Goal: Information Seeking & Learning: Learn about a topic

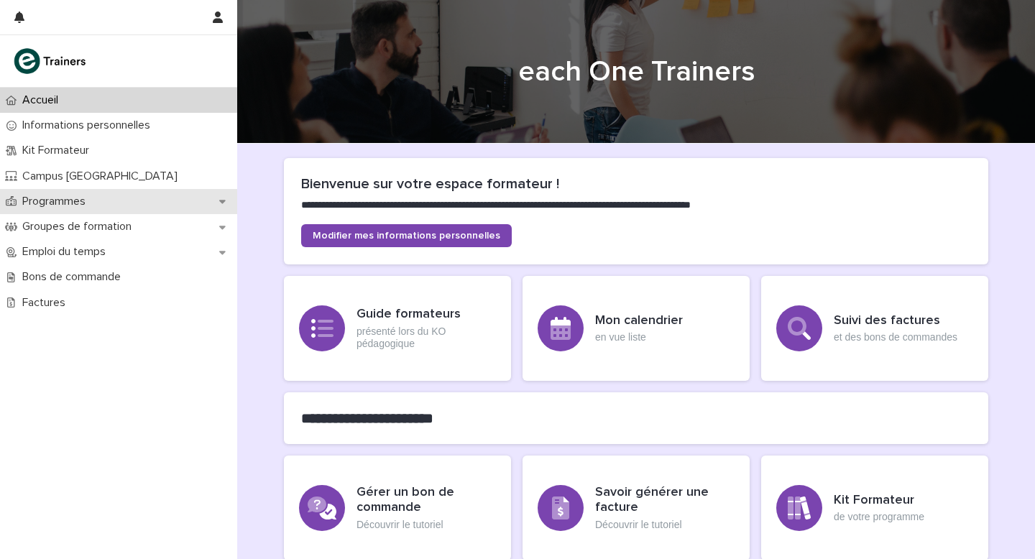
click at [221, 201] on icon at bounding box center [222, 203] width 6 height 4
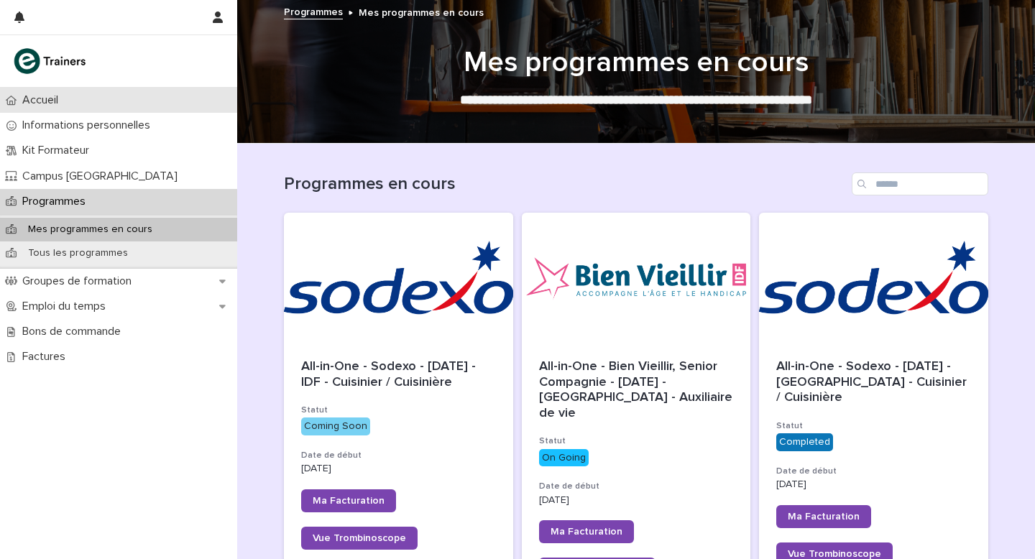
click at [129, 104] on div "Accueil" at bounding box center [118, 100] width 237 height 25
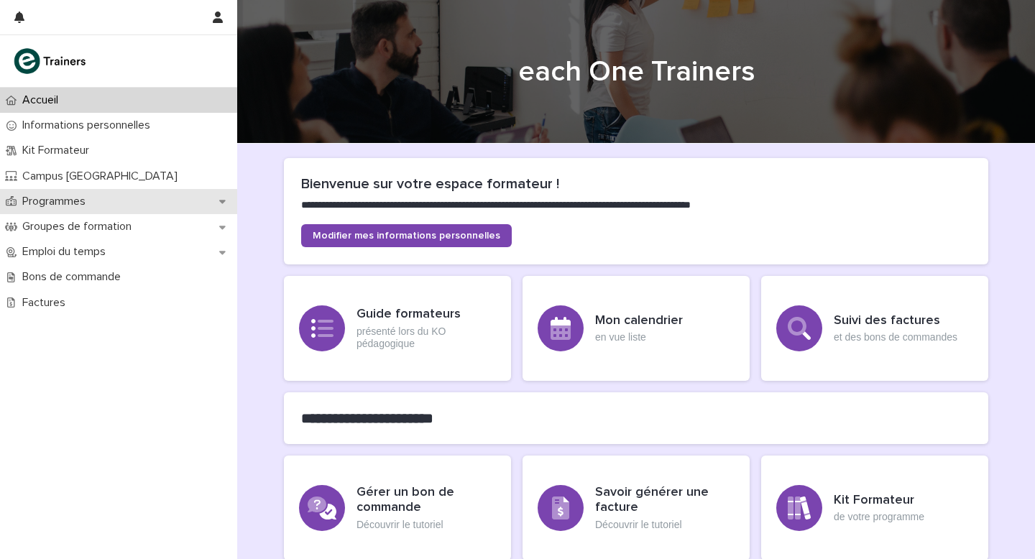
click at [118, 197] on div "Programmes" at bounding box center [118, 201] width 237 height 25
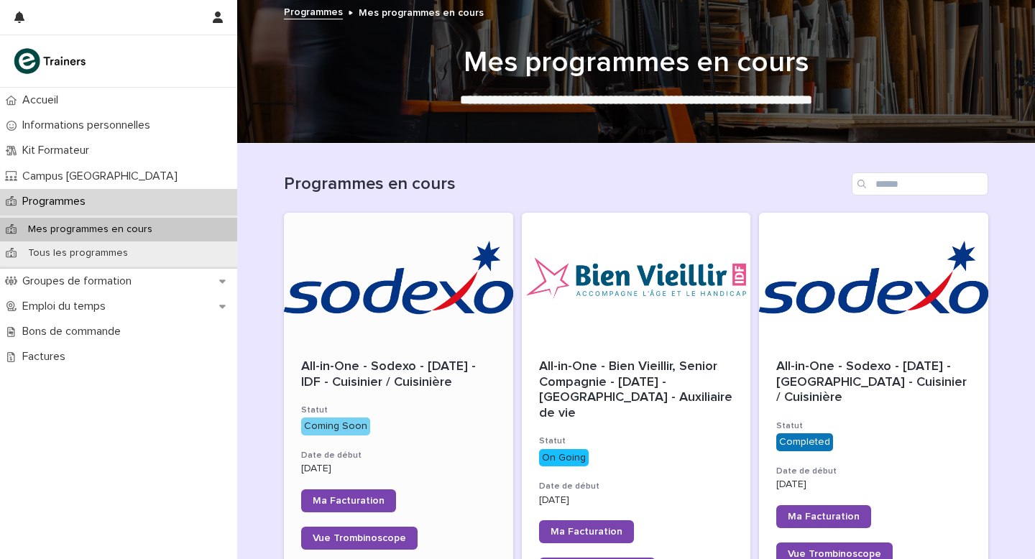
click at [402, 286] on div at bounding box center [398, 277] width 229 height 129
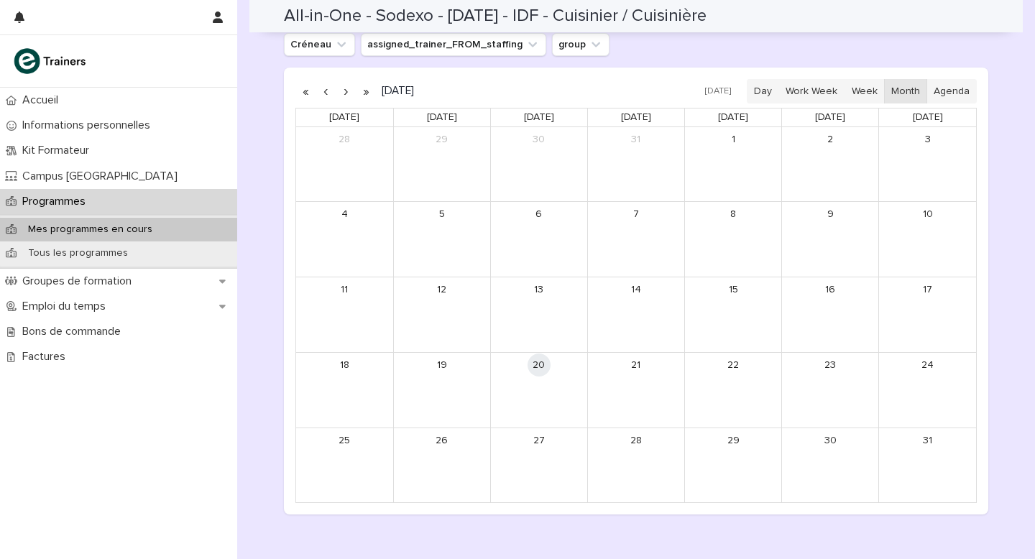
scroll to position [792, 0]
click at [346, 98] on button "button" at bounding box center [346, 94] width 20 height 23
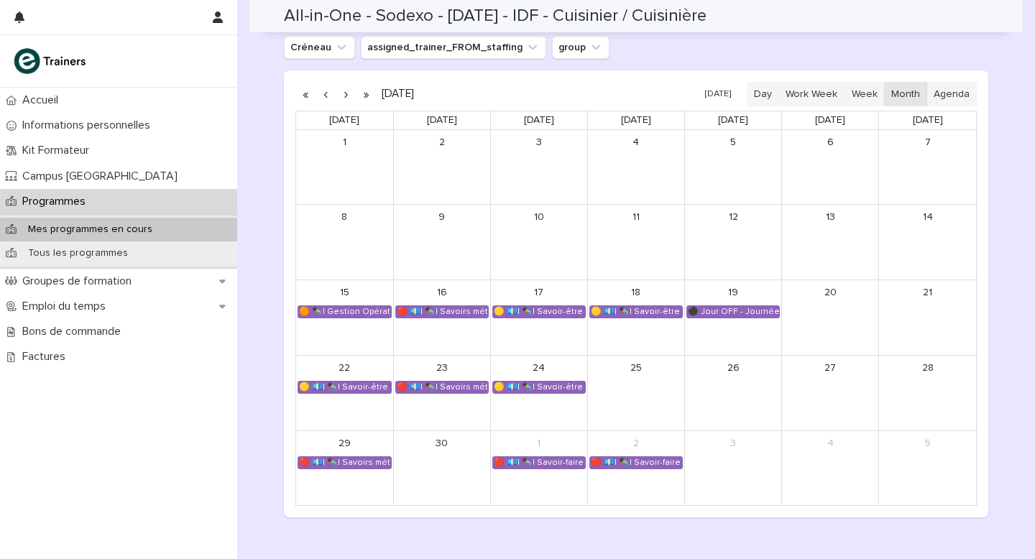
click at [347, 98] on button "button" at bounding box center [346, 94] width 20 height 23
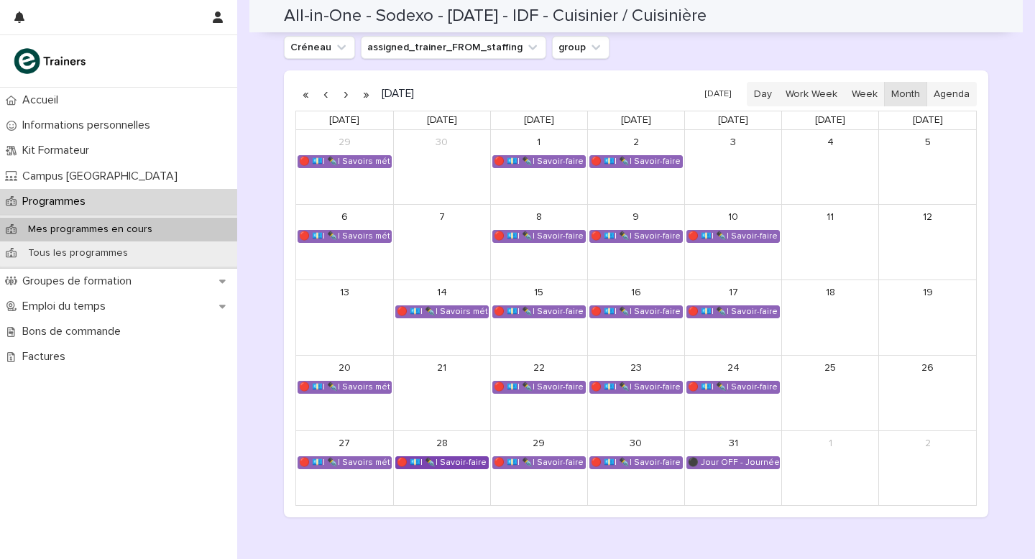
click at [471, 467] on div "🔴 💶| ✒️| Savoir-faire métier - Meet My Mama Academy (cuisine pratique)" at bounding box center [442, 463] width 92 height 12
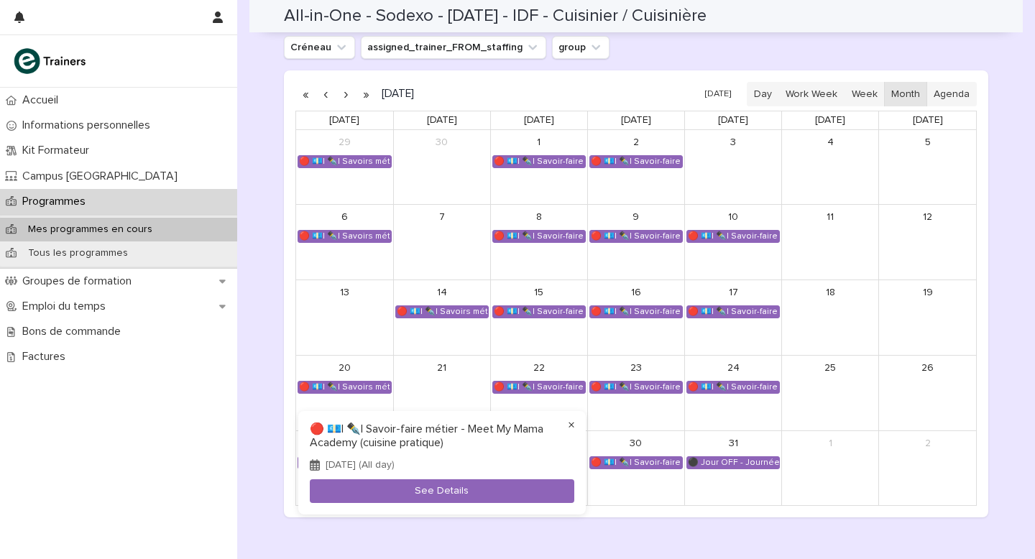
click at [570, 425] on button "×" at bounding box center [571, 425] width 17 height 17
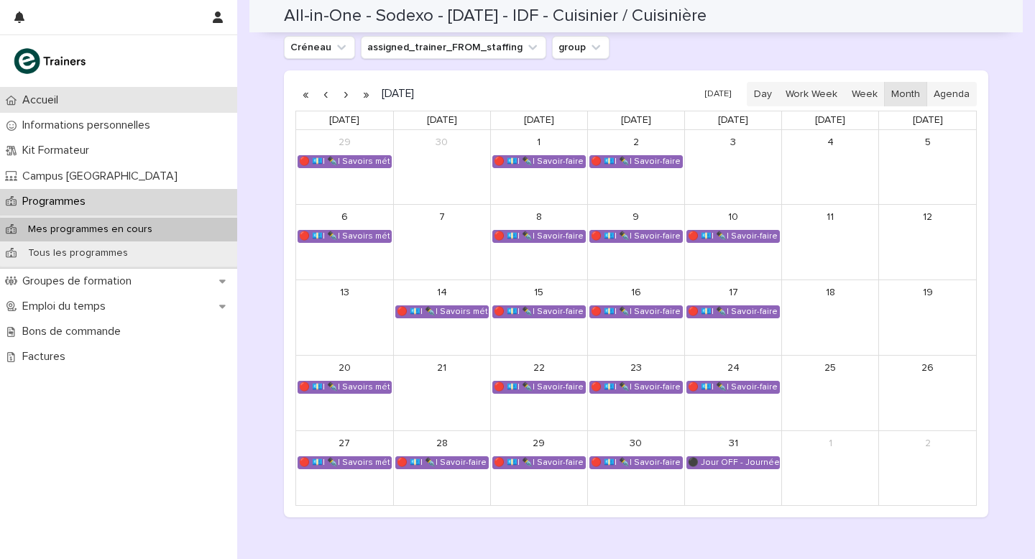
click at [140, 100] on div "Accueil" at bounding box center [118, 100] width 237 height 25
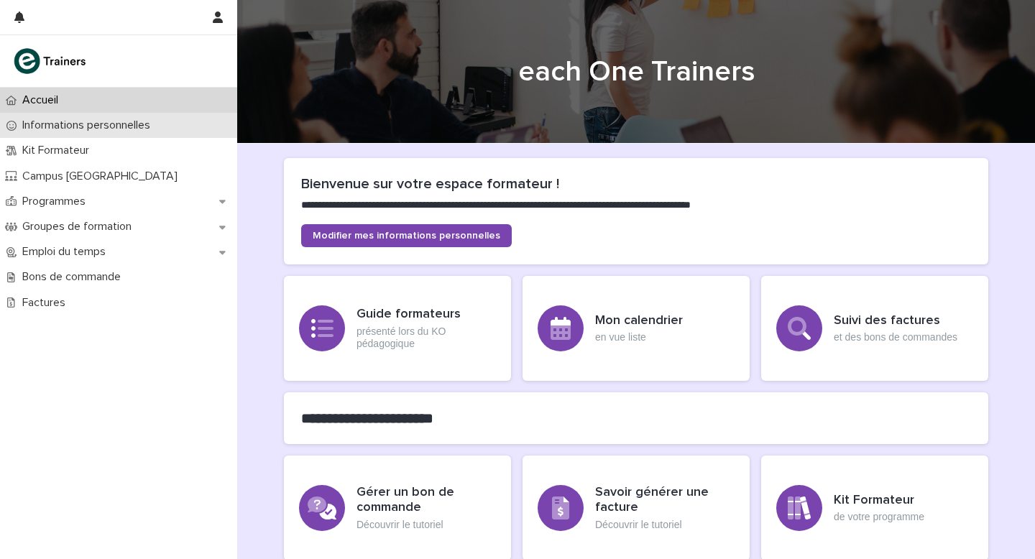
click at [142, 129] on p "Informations personnelles" at bounding box center [89, 126] width 145 height 14
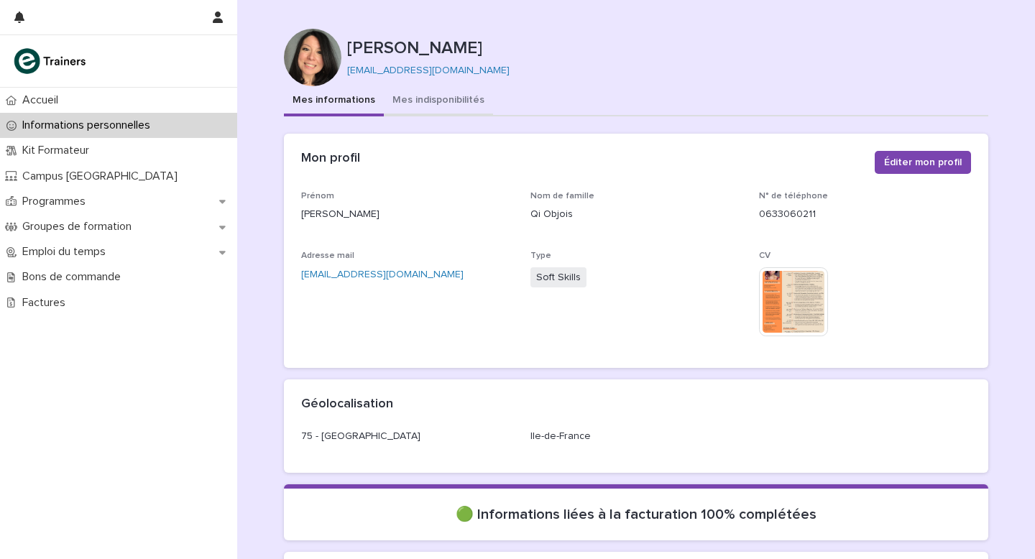
click at [441, 91] on button "Mes indisponibilités" at bounding box center [438, 101] width 109 height 30
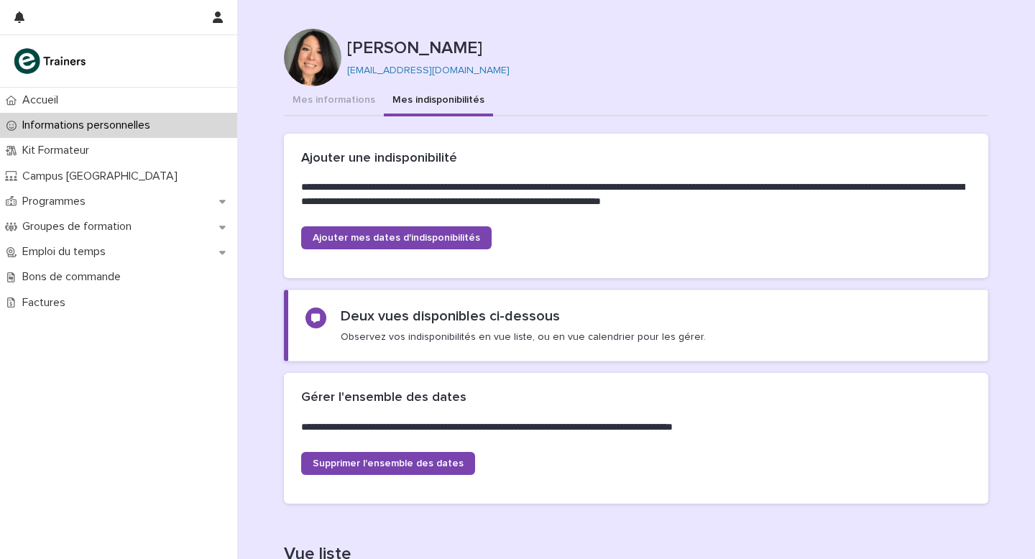
scroll to position [271, 0]
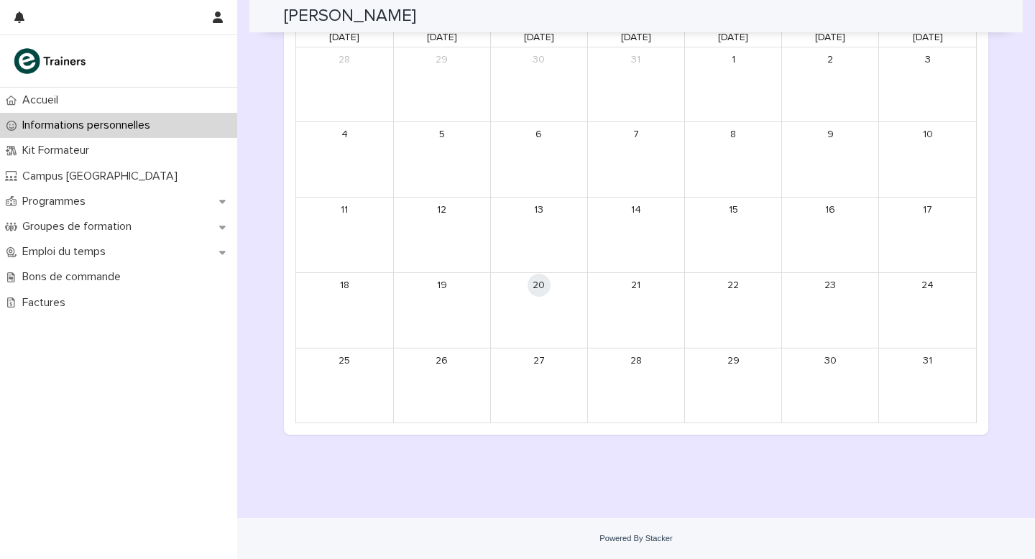
scroll to position [1152, 0]
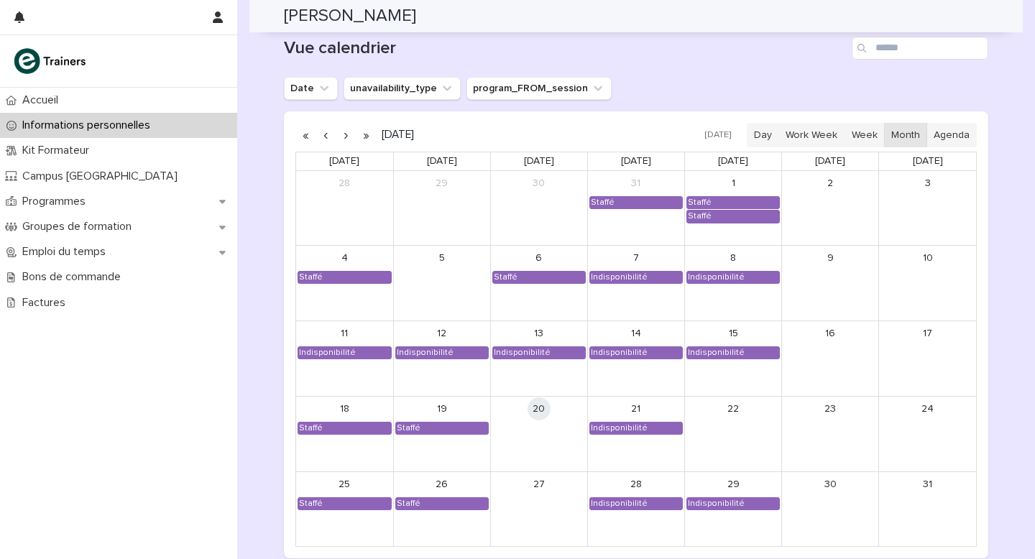
click at [348, 136] on button "button" at bounding box center [346, 135] width 20 height 23
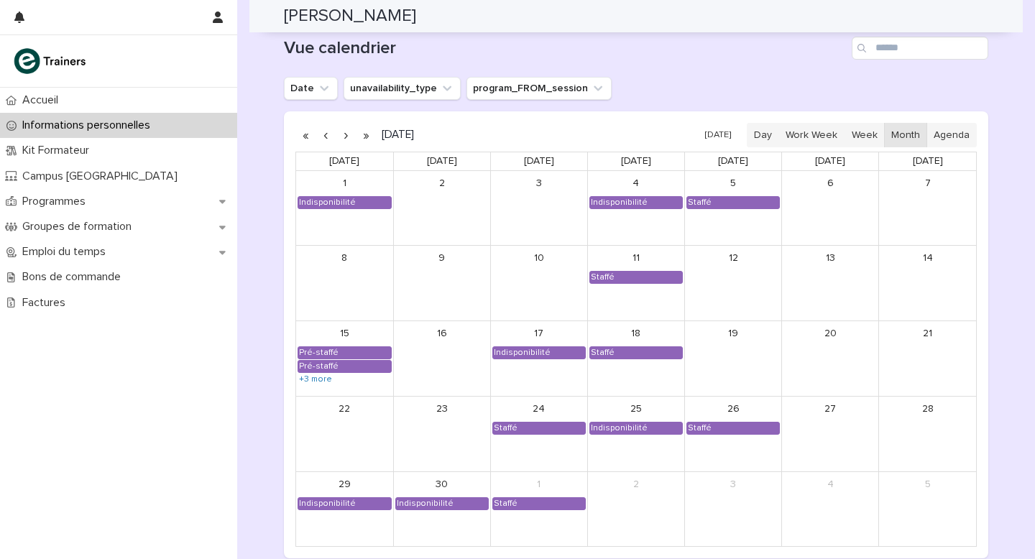
click at [348, 136] on button "button" at bounding box center [346, 135] width 20 height 23
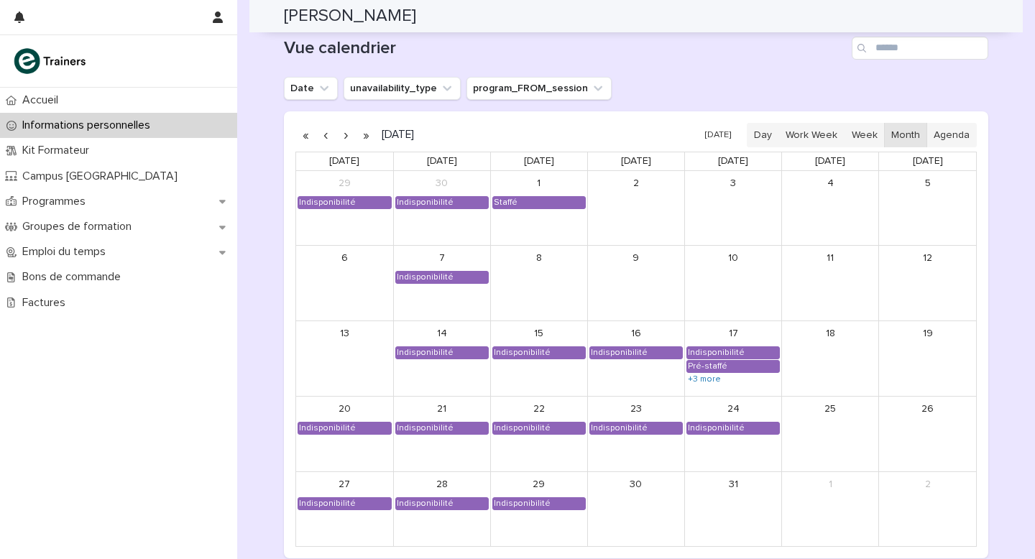
click at [325, 137] on button "button" at bounding box center [326, 135] width 20 height 23
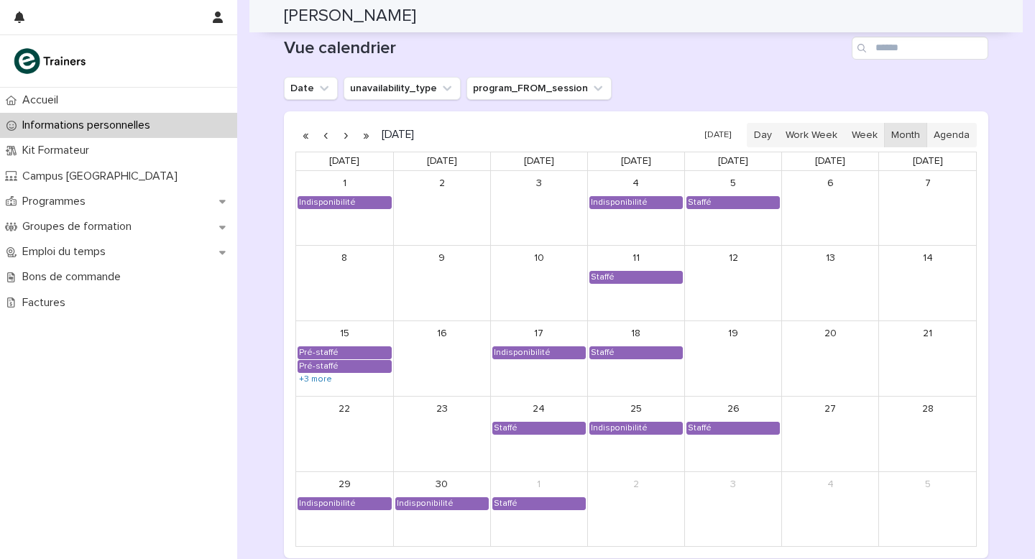
click at [349, 136] on button "button" at bounding box center [346, 135] width 20 height 23
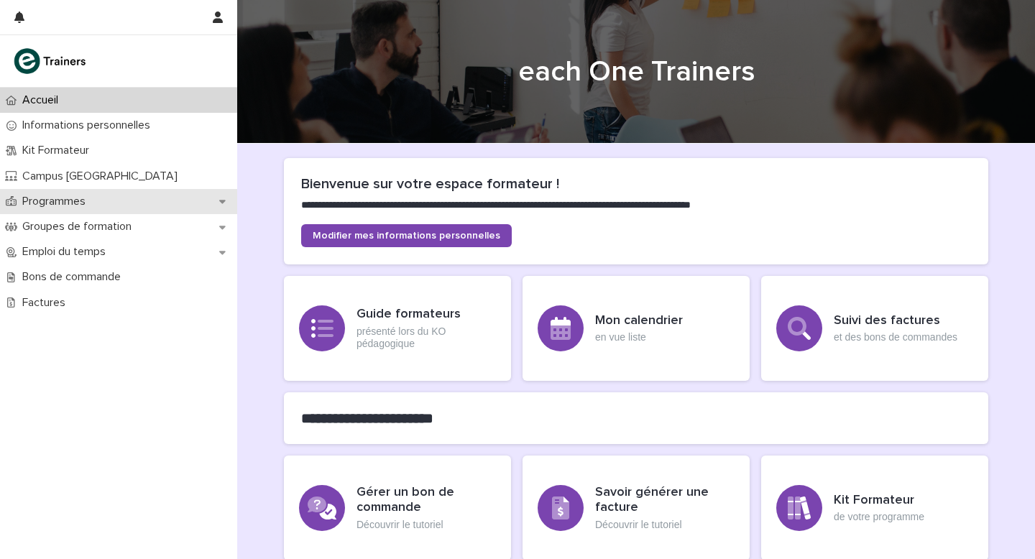
click at [110, 201] on div "Programmes" at bounding box center [118, 201] width 237 height 25
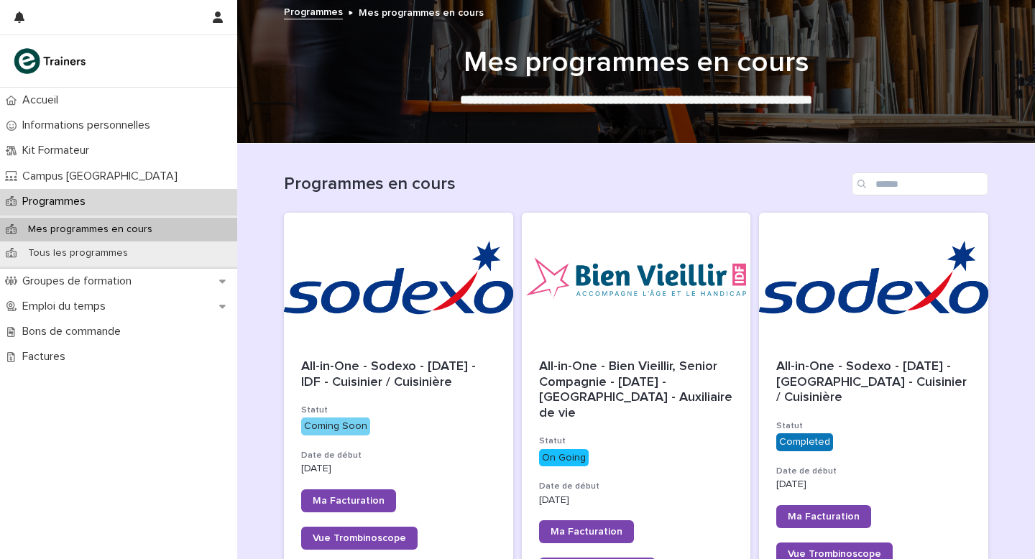
click at [364, 260] on div at bounding box center [398, 277] width 229 height 129
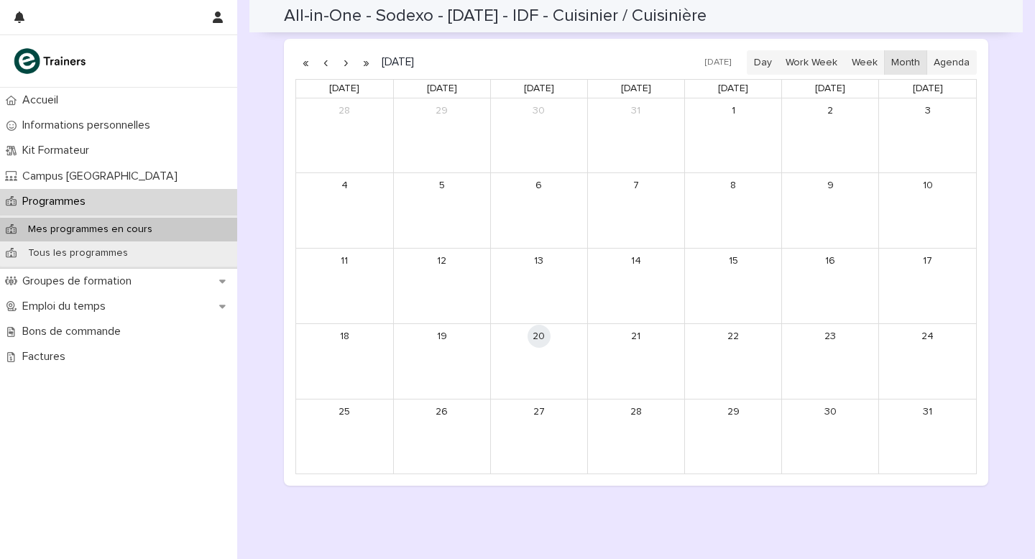
scroll to position [781, 0]
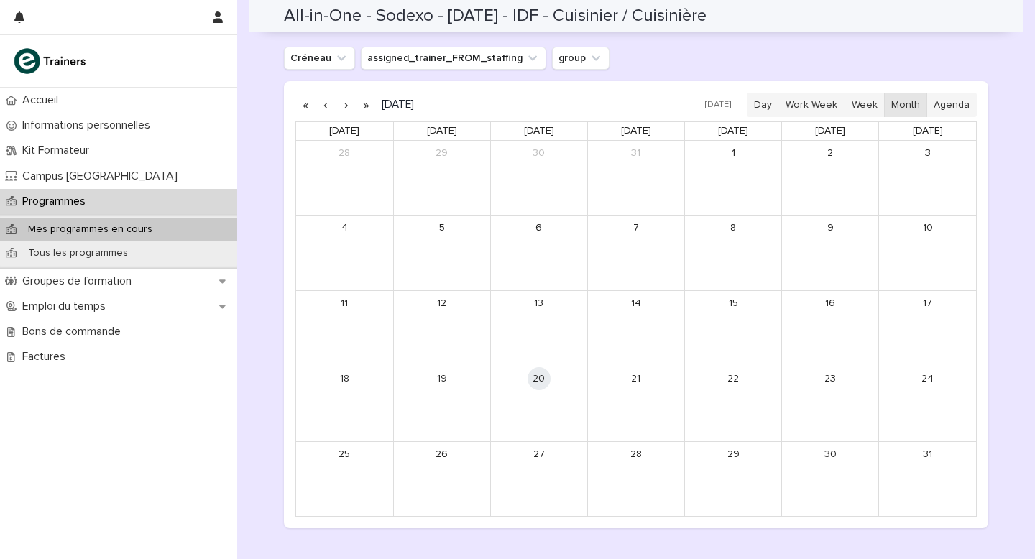
click at [346, 108] on button "button" at bounding box center [346, 104] width 20 height 23
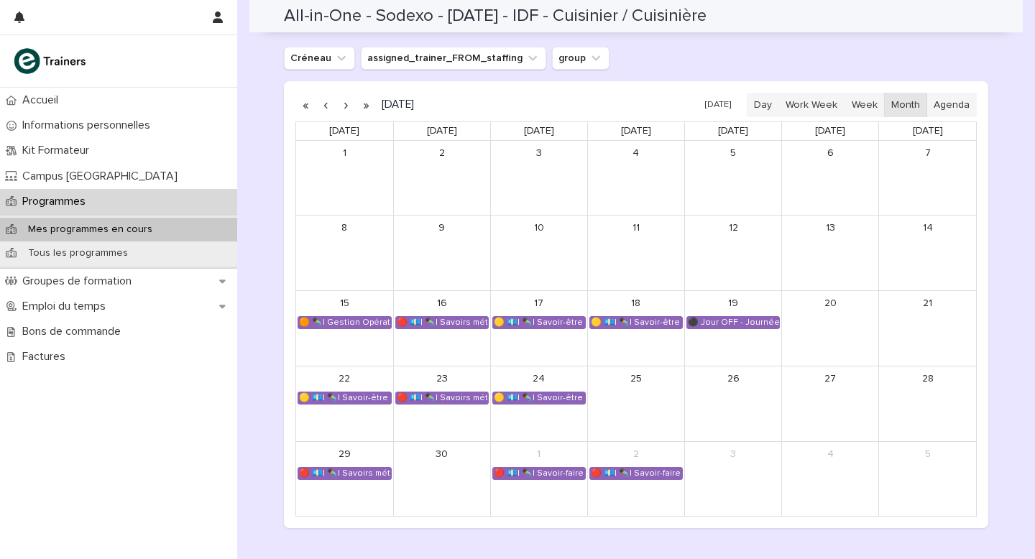
click at [346, 108] on button "button" at bounding box center [346, 104] width 20 height 23
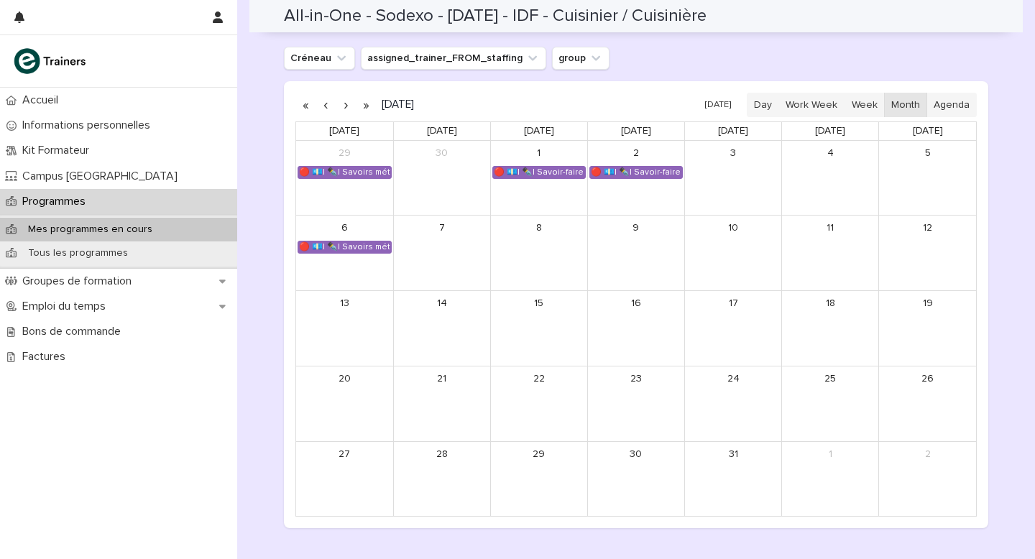
click at [326, 105] on button "button" at bounding box center [326, 104] width 20 height 23
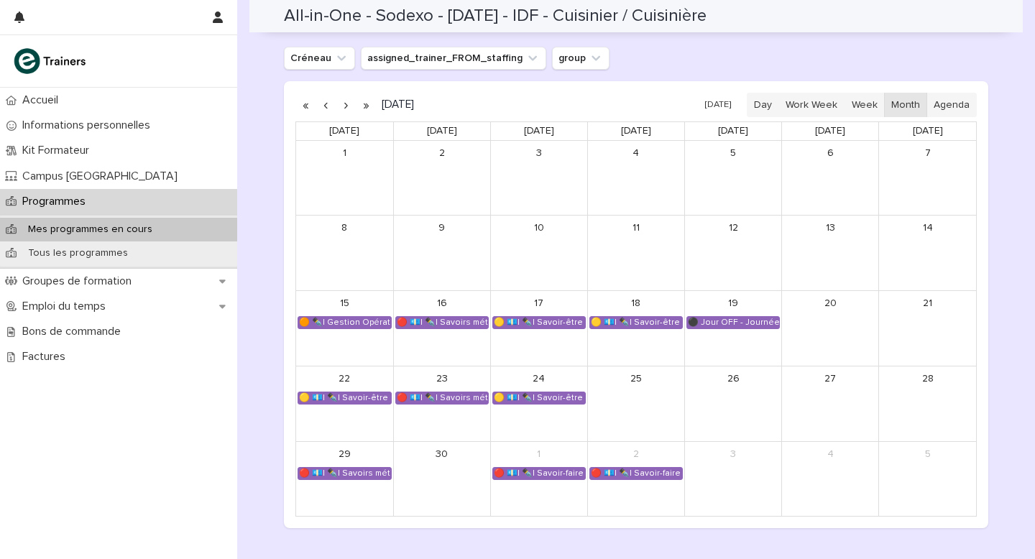
click at [345, 104] on button "button" at bounding box center [346, 104] width 20 height 23
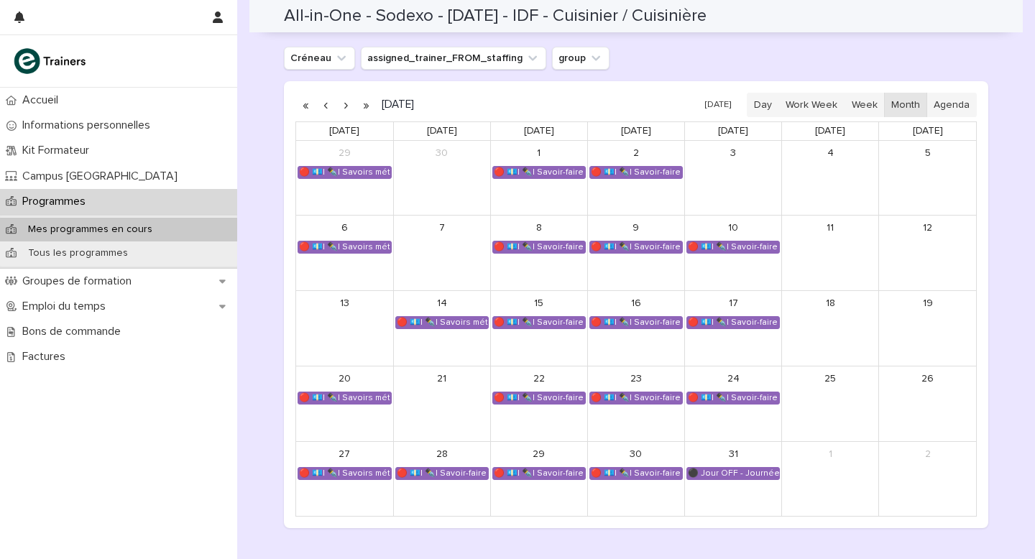
click at [346, 108] on button "button" at bounding box center [346, 104] width 20 height 23
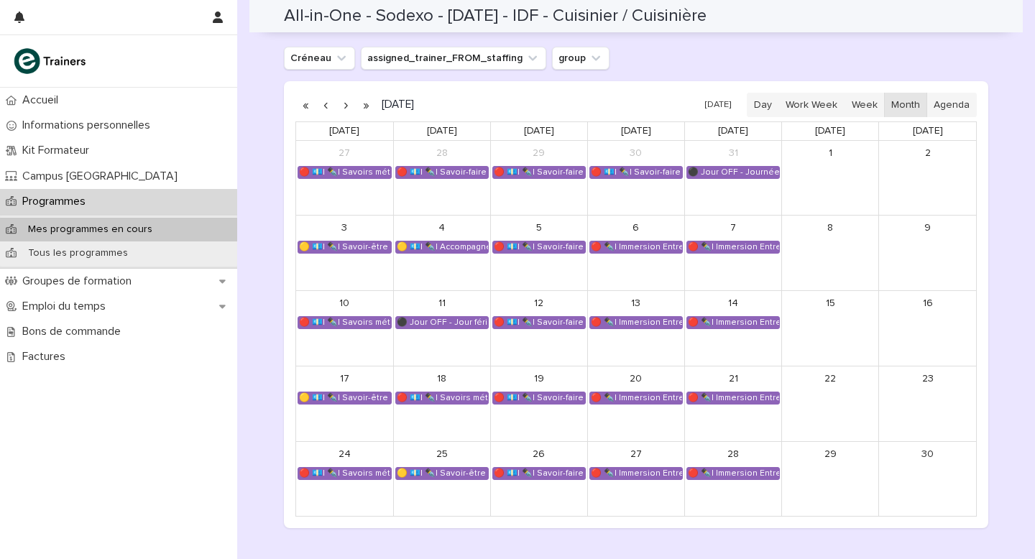
click at [345, 104] on button "button" at bounding box center [346, 104] width 20 height 23
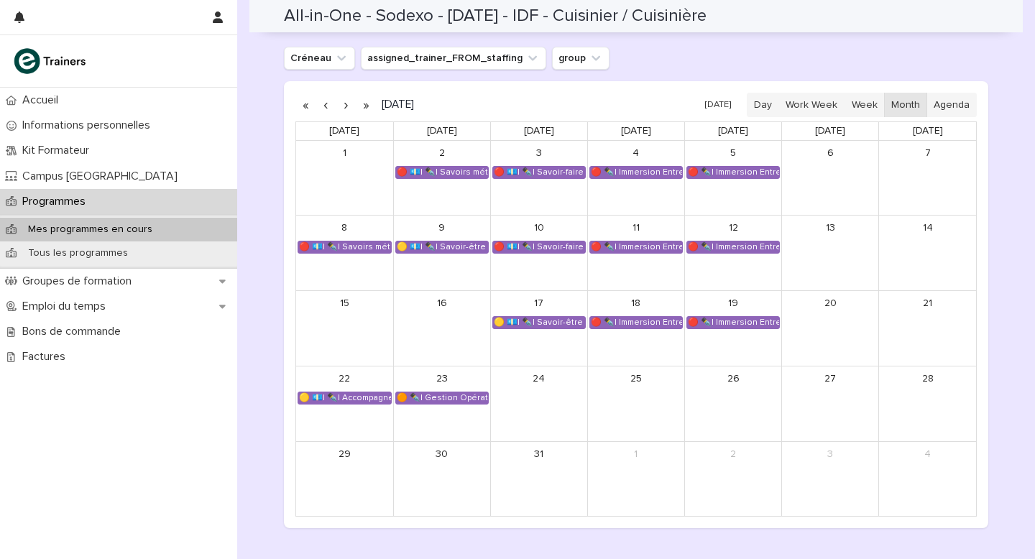
click at [328, 106] on button "button" at bounding box center [326, 104] width 20 height 23
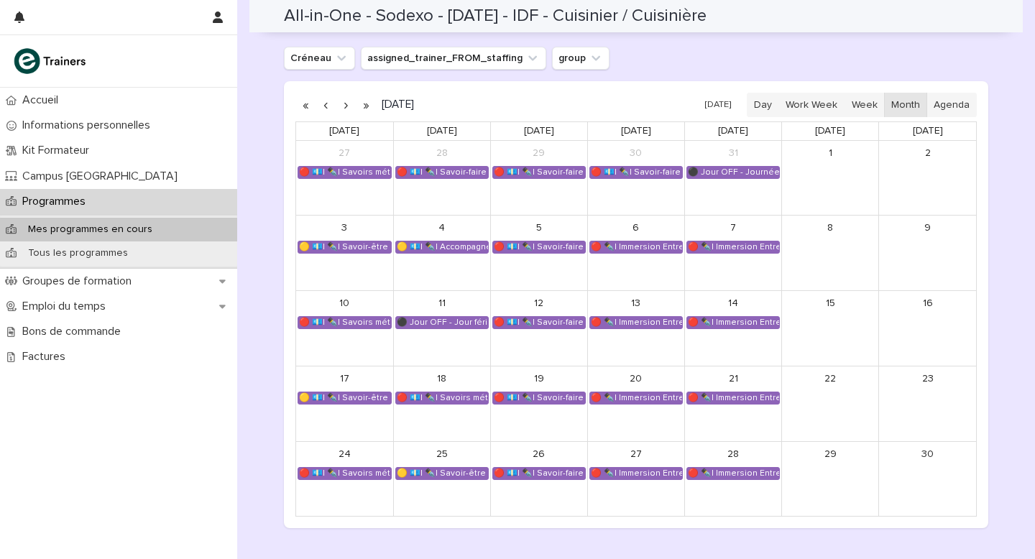
click at [328, 106] on button "button" at bounding box center [326, 104] width 20 height 23
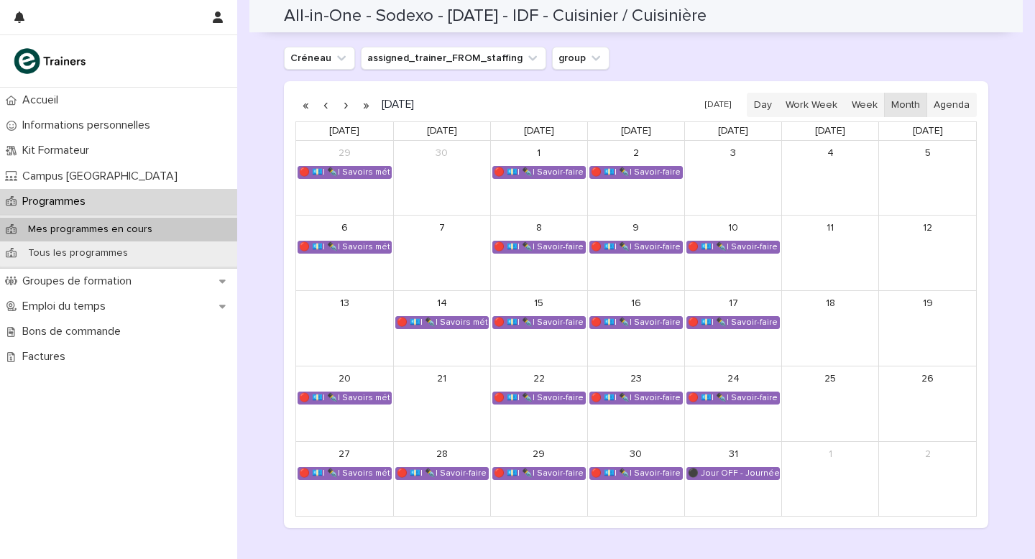
click at [328, 106] on button "button" at bounding box center [326, 104] width 20 height 23
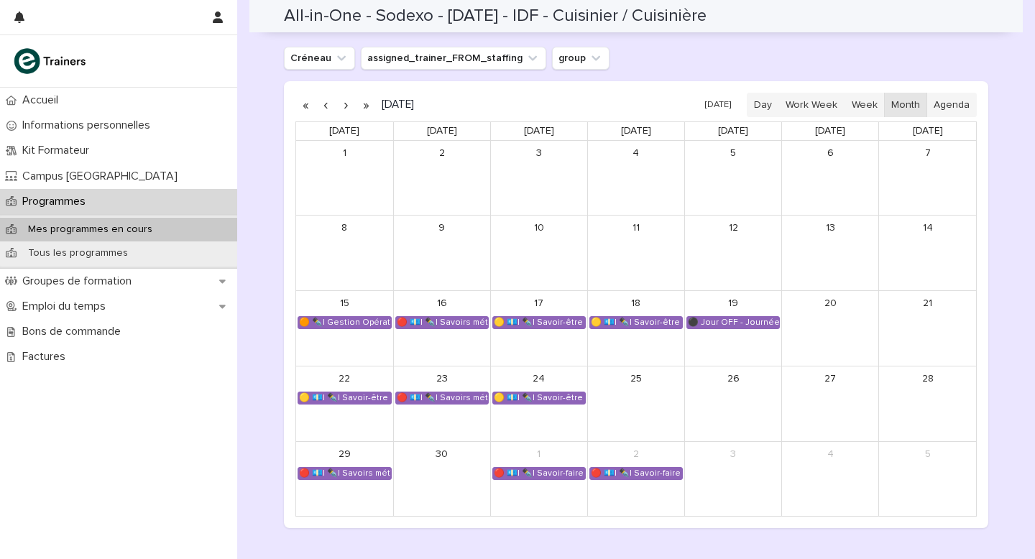
click at [346, 106] on button "button" at bounding box center [346, 104] width 20 height 23
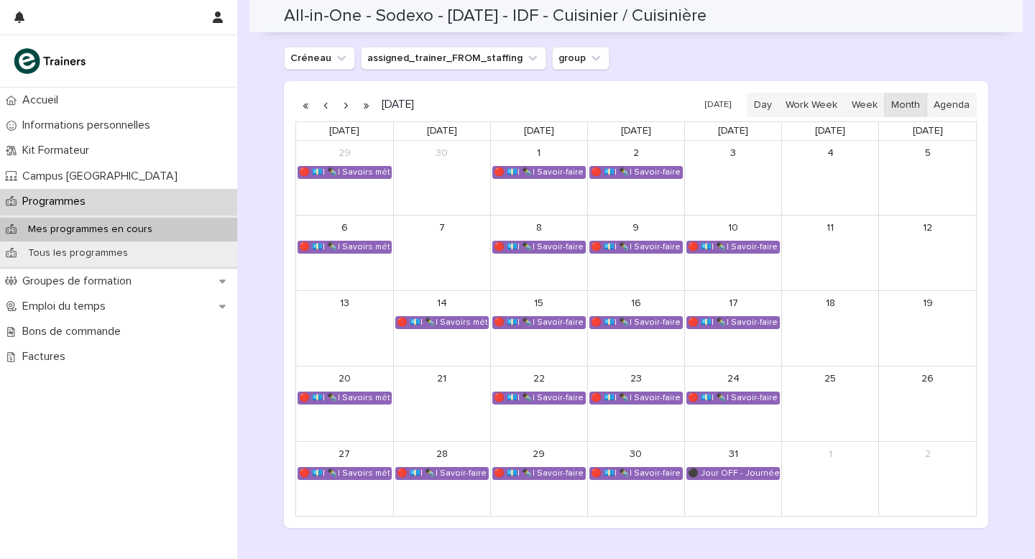
click at [346, 106] on button "button" at bounding box center [346, 104] width 20 height 23
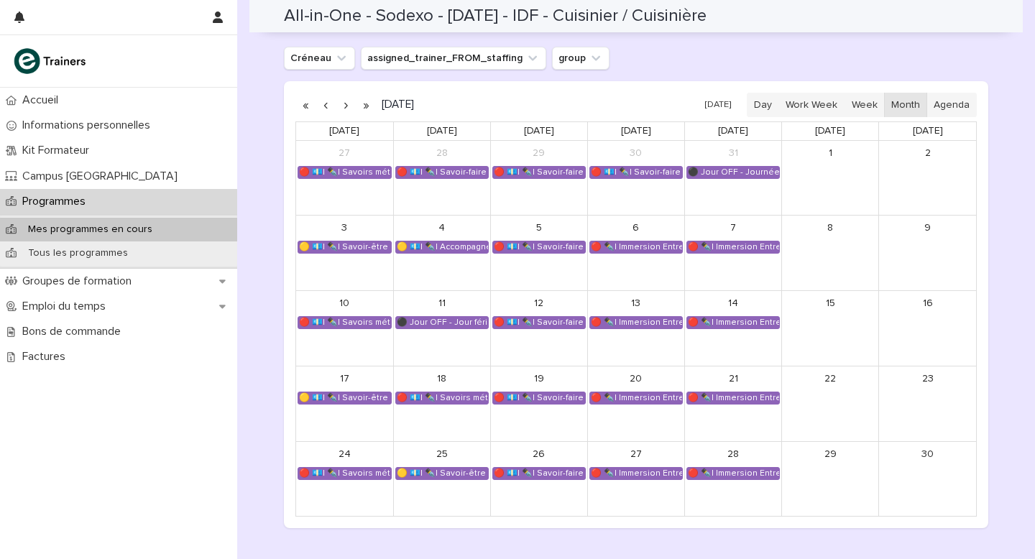
click at [346, 106] on button "button" at bounding box center [346, 104] width 20 height 23
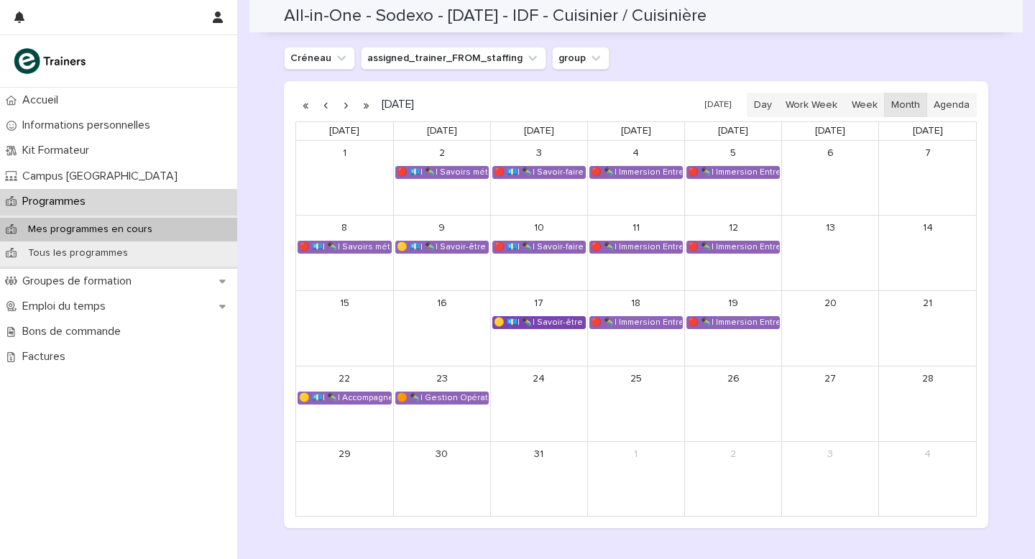
click at [549, 318] on div "🟡 💶| ✒️| Savoir-être métier - Mobilisation et valorisation de ses forces et tal…" at bounding box center [539, 323] width 92 height 12
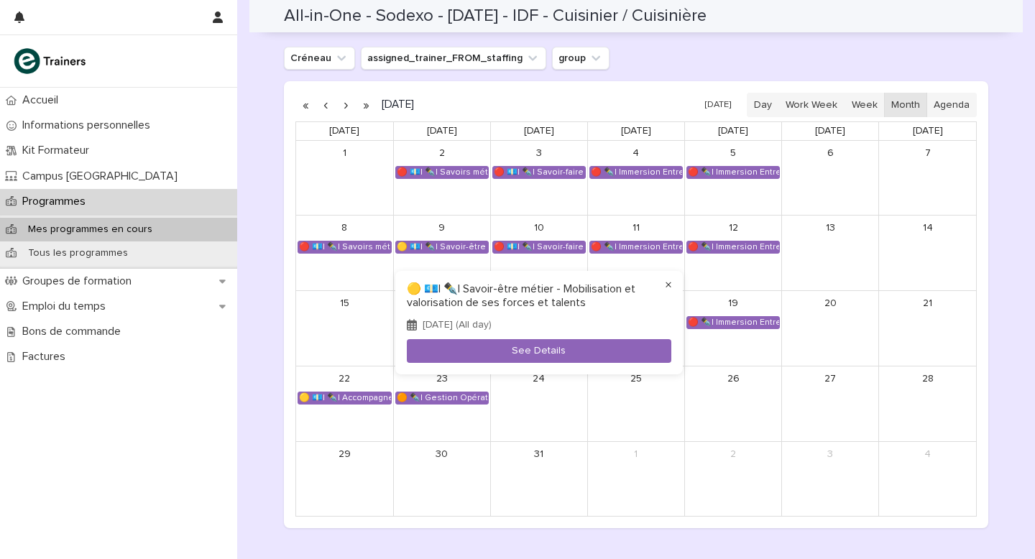
click at [669, 280] on button "×" at bounding box center [668, 285] width 17 height 17
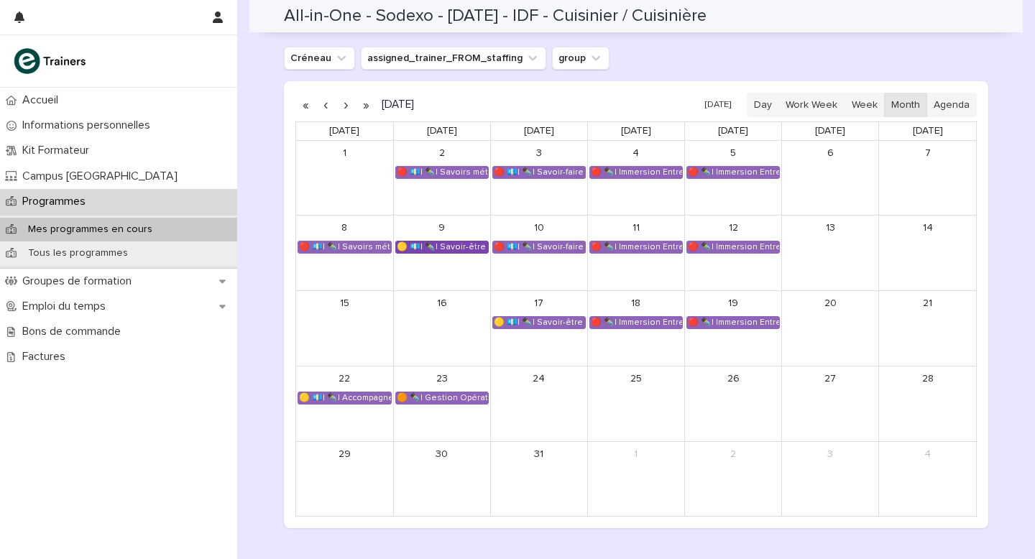
click at [441, 243] on div "🟡 💶| ✒️| Savoir-être métier - Organisation de son travail selon les priorités e…" at bounding box center [442, 248] width 92 height 12
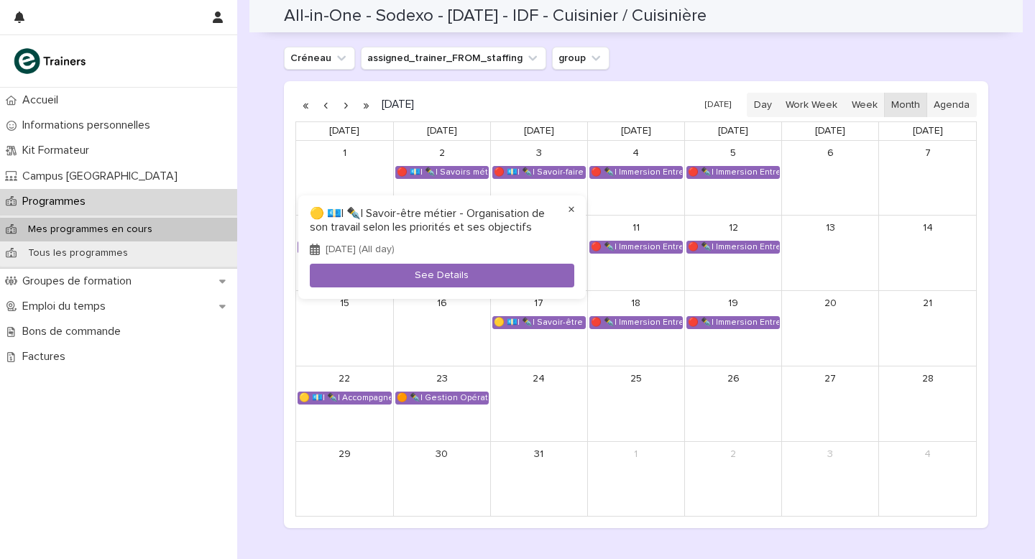
click at [575, 206] on button "×" at bounding box center [571, 209] width 17 height 17
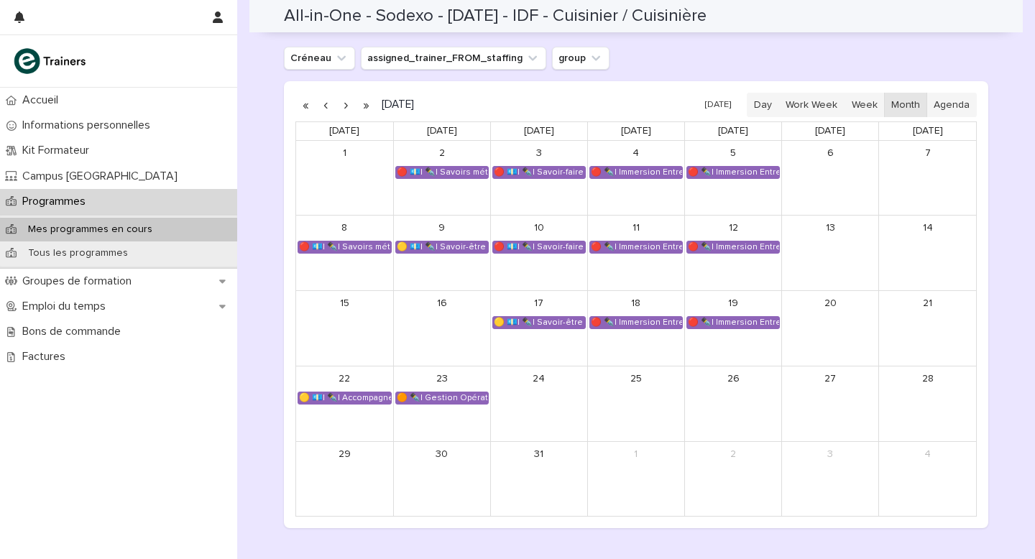
click at [326, 104] on button "button" at bounding box center [326, 104] width 20 height 23
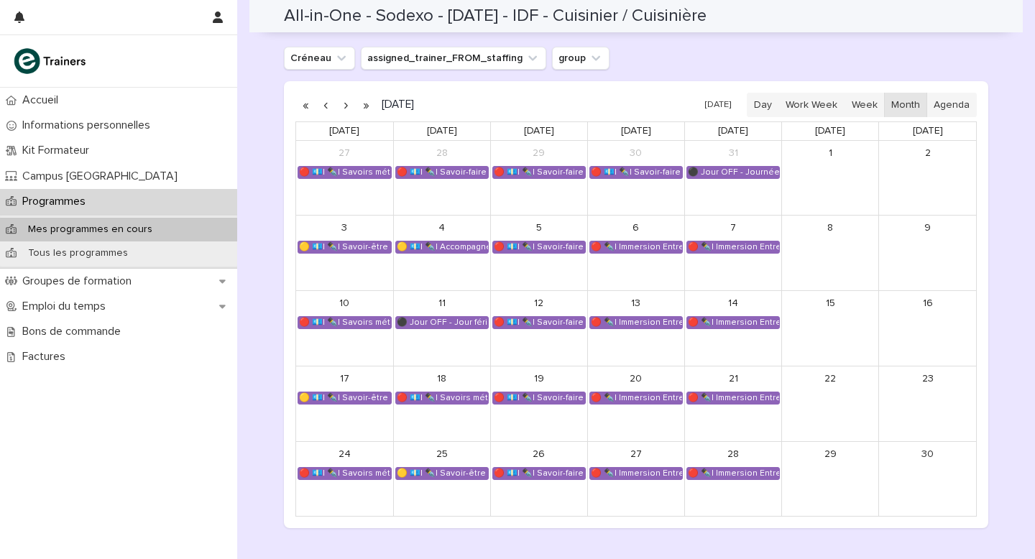
click at [347, 109] on button "button" at bounding box center [346, 104] width 20 height 23
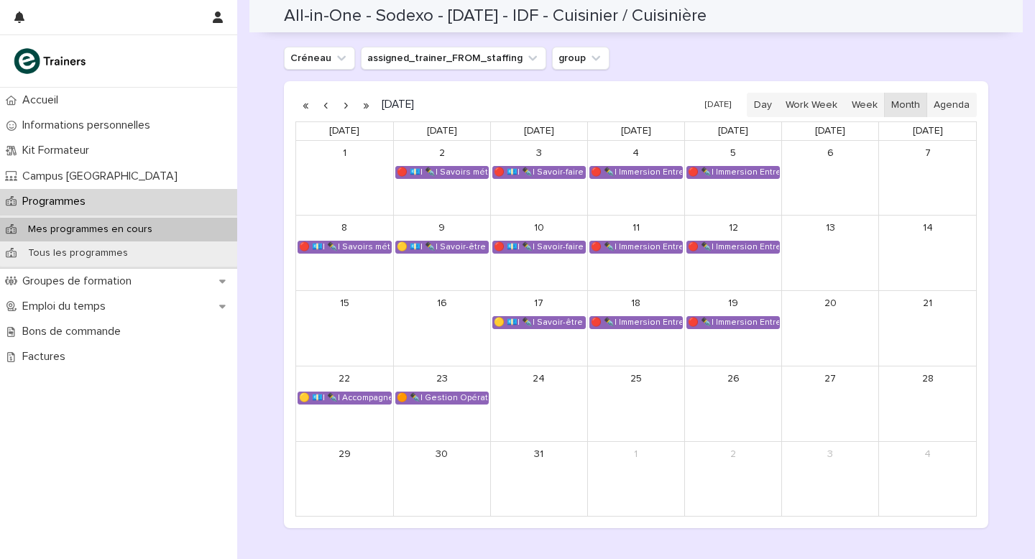
click at [323, 106] on button "button" at bounding box center [326, 104] width 20 height 23
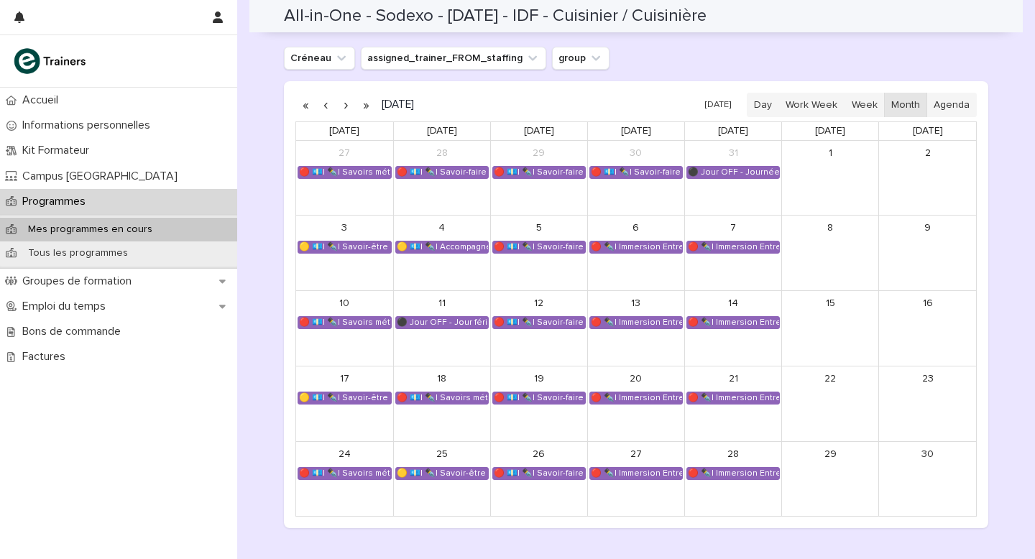
click at [324, 106] on button "button" at bounding box center [326, 104] width 20 height 23
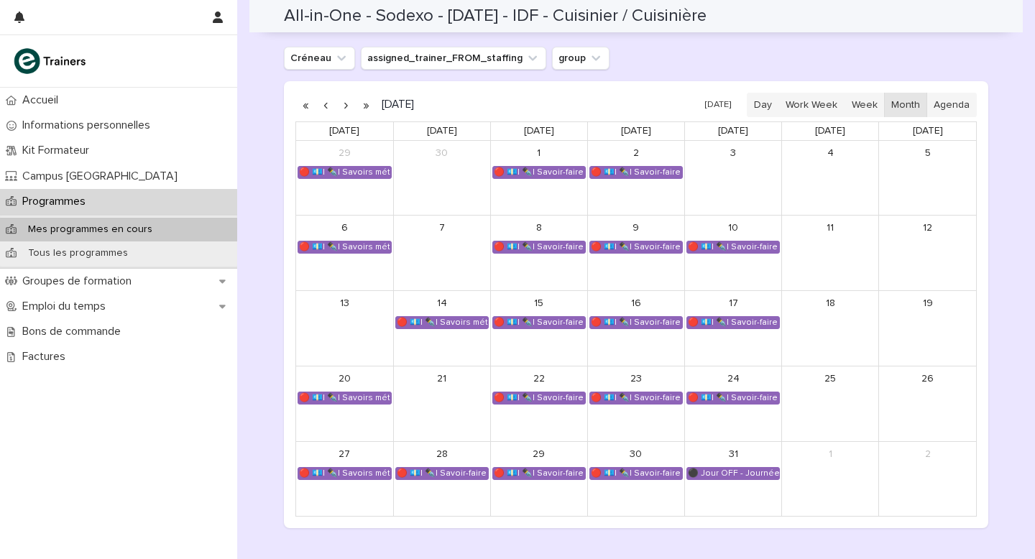
click at [324, 106] on button "button" at bounding box center [326, 104] width 20 height 23
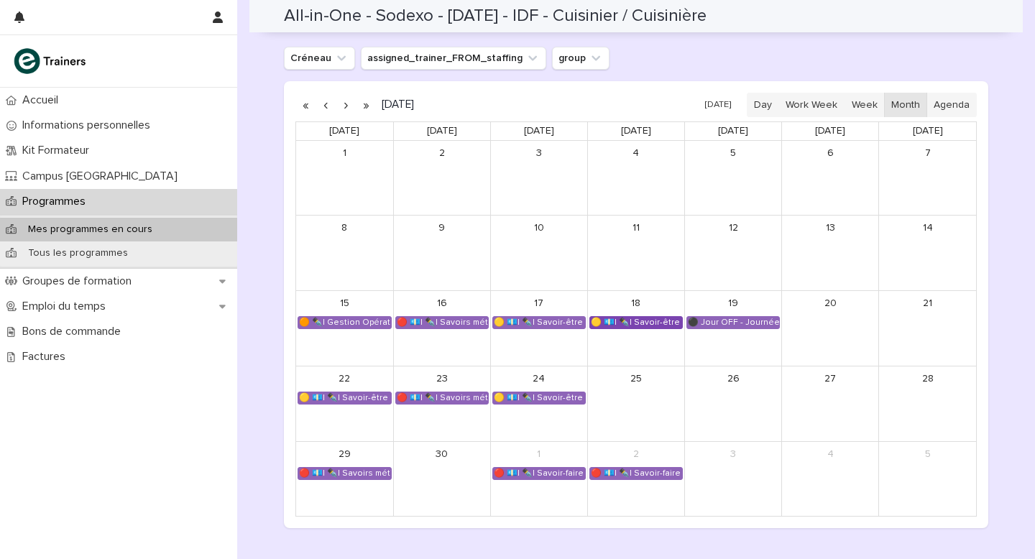
click at [633, 322] on div "🟡 💶| ✒️| Savoir-être métier - Collaboration et dynamique d'équipe dans une cuis…" at bounding box center [636, 323] width 92 height 12
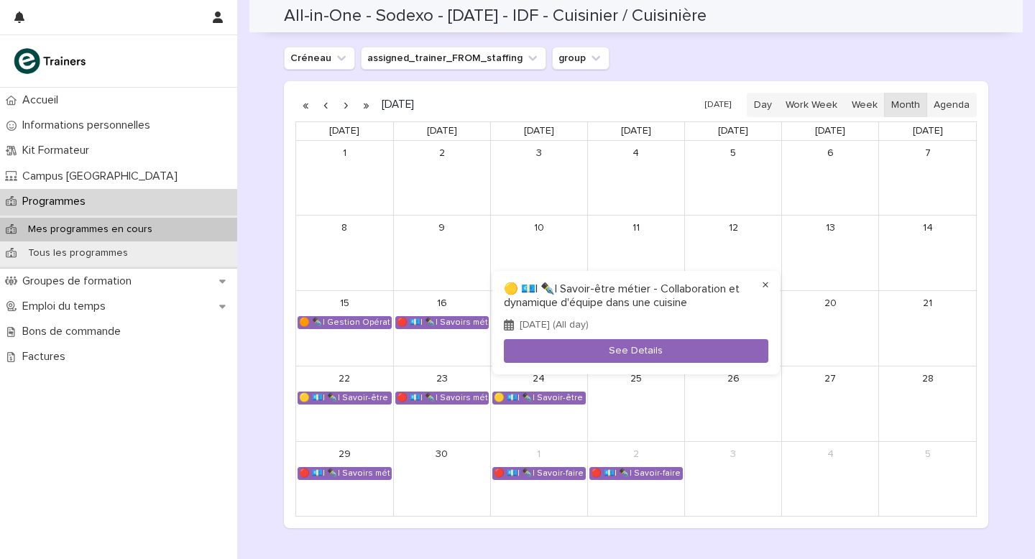
click at [767, 284] on button "×" at bounding box center [765, 285] width 17 height 17
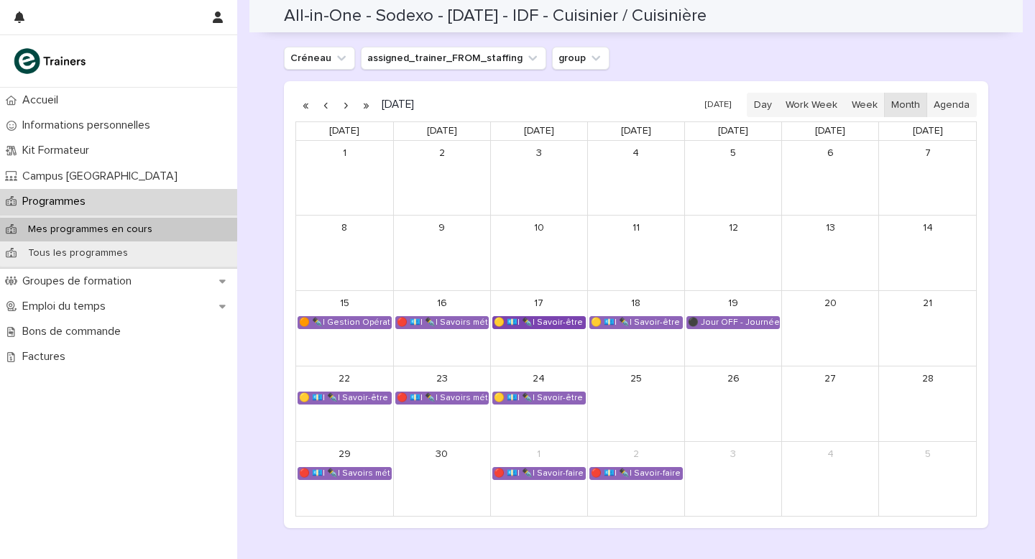
click at [563, 321] on div "🟡 💶| ✒️| Savoir-être métier - Appropriation des outils utilisés lors de la form…" at bounding box center [539, 323] width 92 height 12
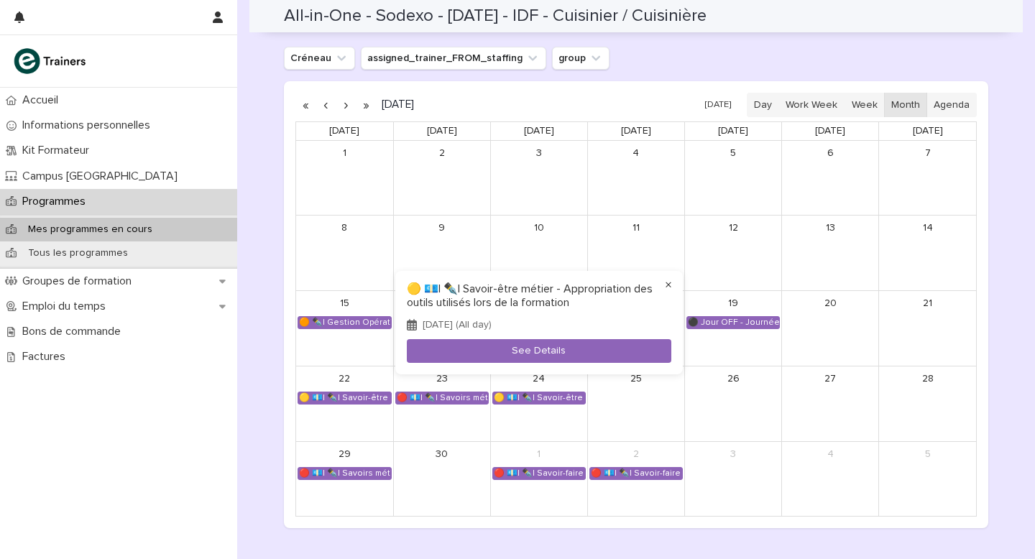
click at [669, 283] on button "×" at bounding box center [668, 285] width 17 height 17
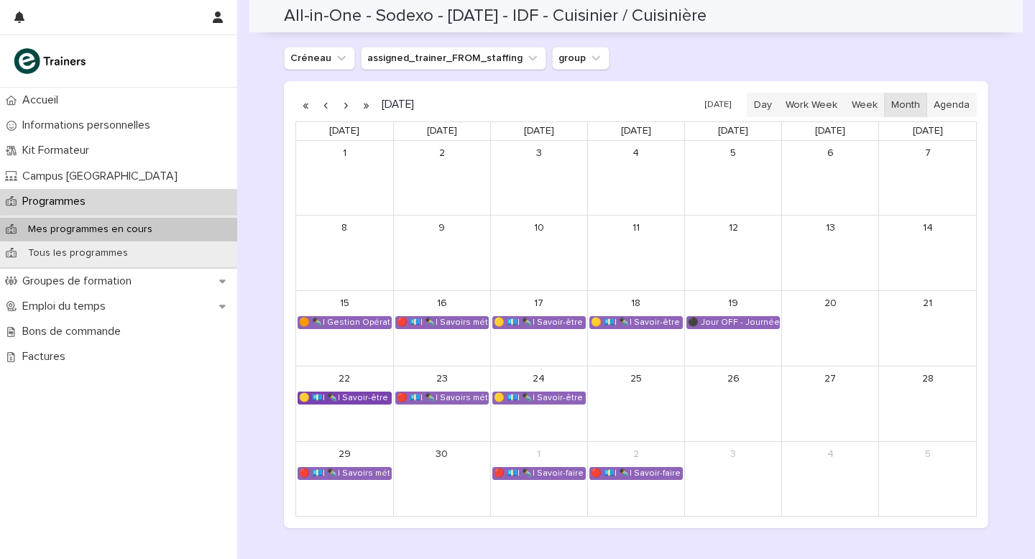
click at [327, 395] on div "🟡 💶| ✒️| Savoir-être métier - Mobilisation et valorisation de ses forces et tal…" at bounding box center [344, 399] width 93 height 12
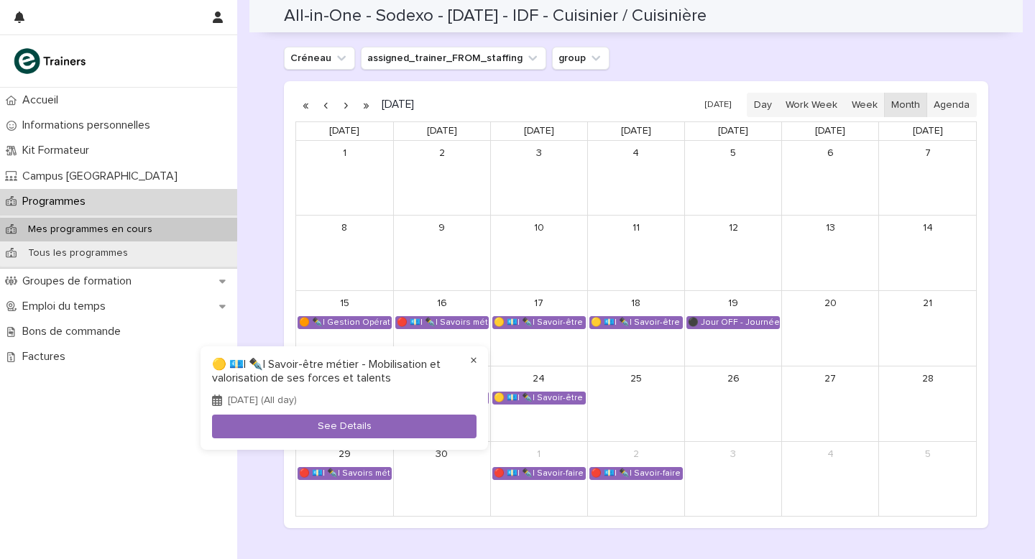
click at [473, 358] on button "×" at bounding box center [473, 360] width 17 height 17
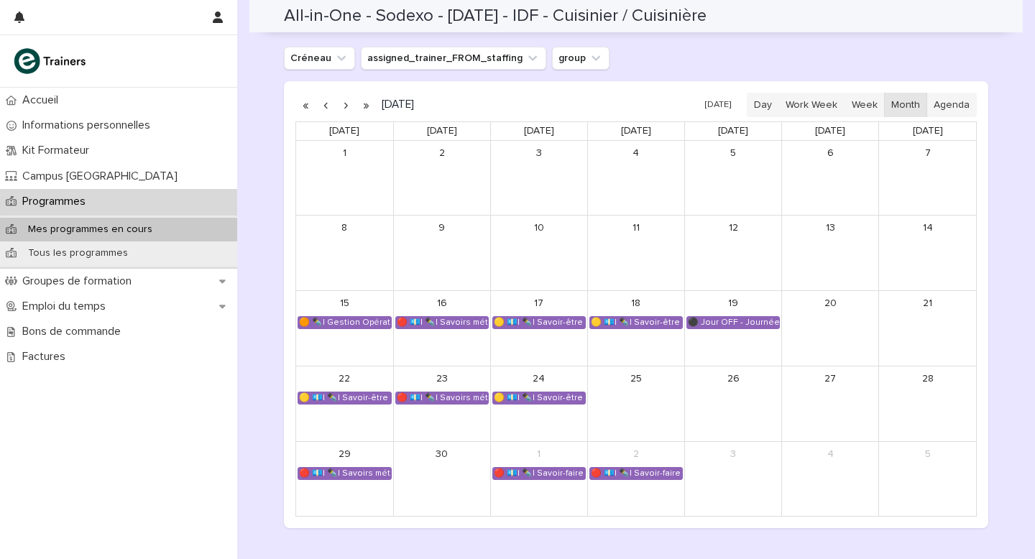
click at [347, 104] on button "button" at bounding box center [346, 104] width 20 height 23
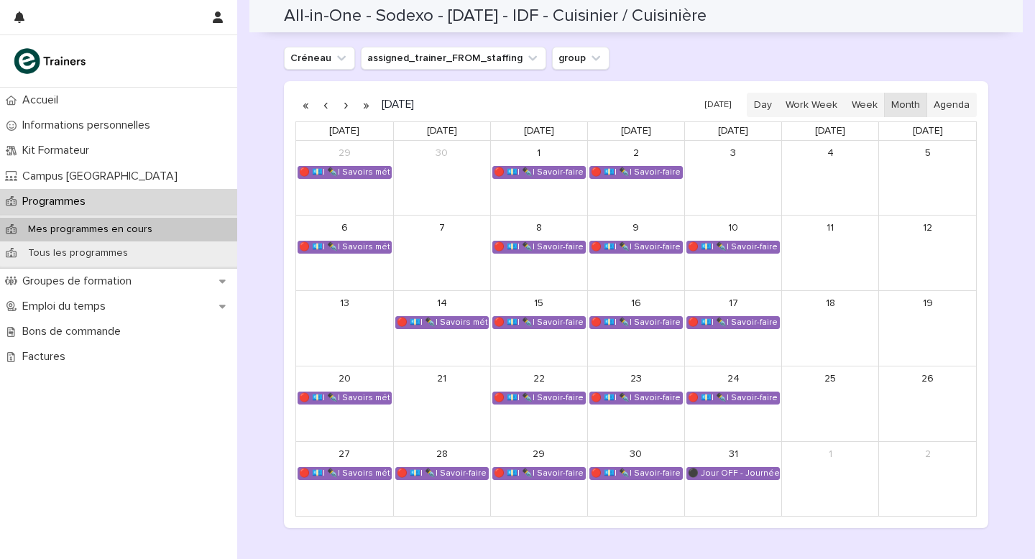
click at [347, 104] on button "button" at bounding box center [346, 104] width 20 height 23
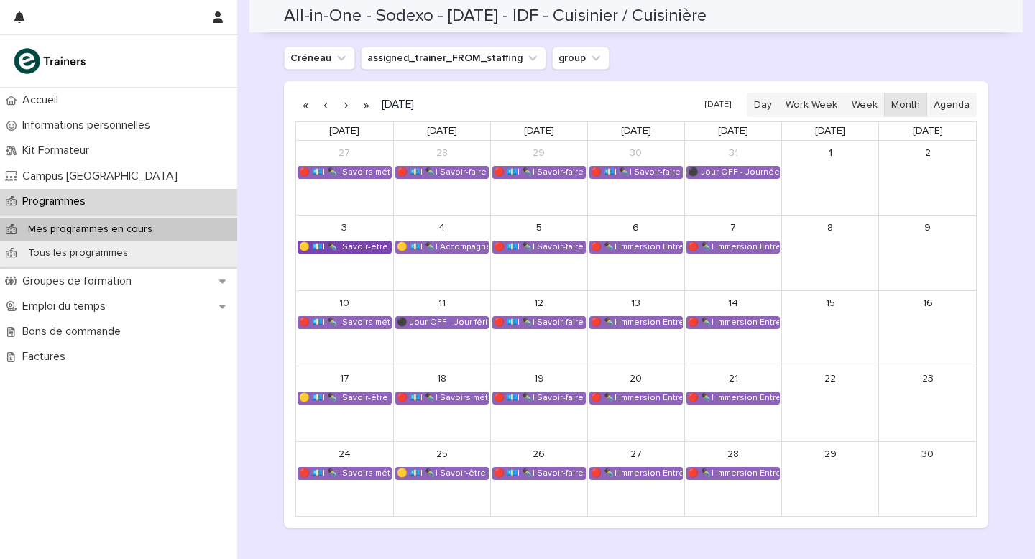
click at [370, 251] on div "🟡 💶| ✒️| Savoir-être métier - Gestion du stress et adaptation au rythme en cuis…" at bounding box center [344, 248] width 93 height 12
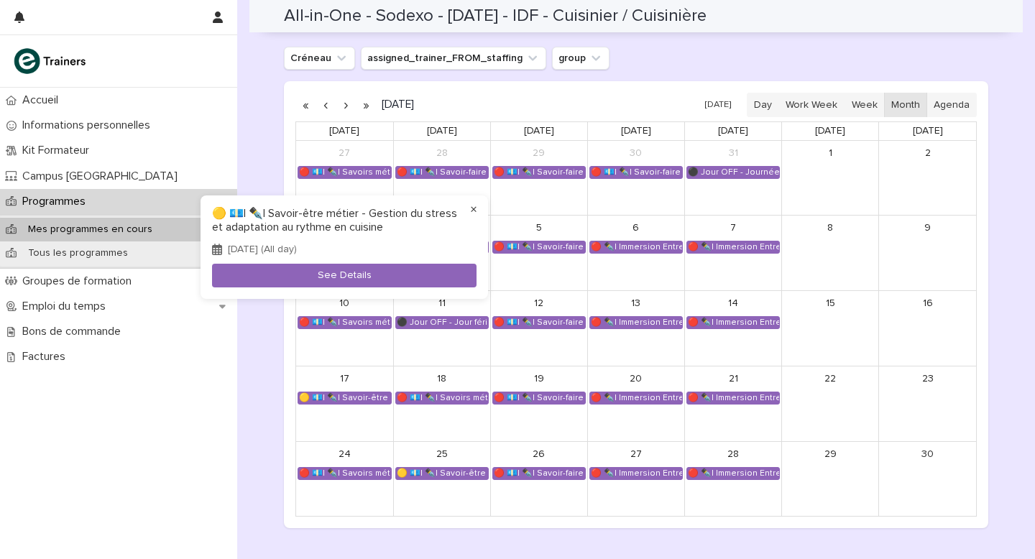
click at [470, 208] on button "×" at bounding box center [473, 209] width 17 height 17
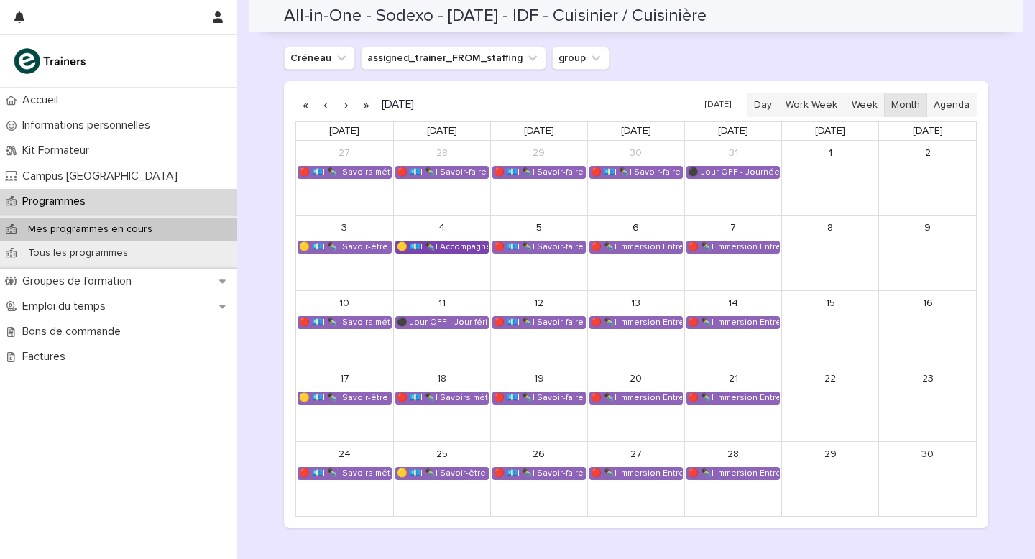
click at [447, 249] on div "🟡 💶| ✒️| Accompagnement Immersion - Préparation de l'immersion tutorée" at bounding box center [442, 248] width 92 height 12
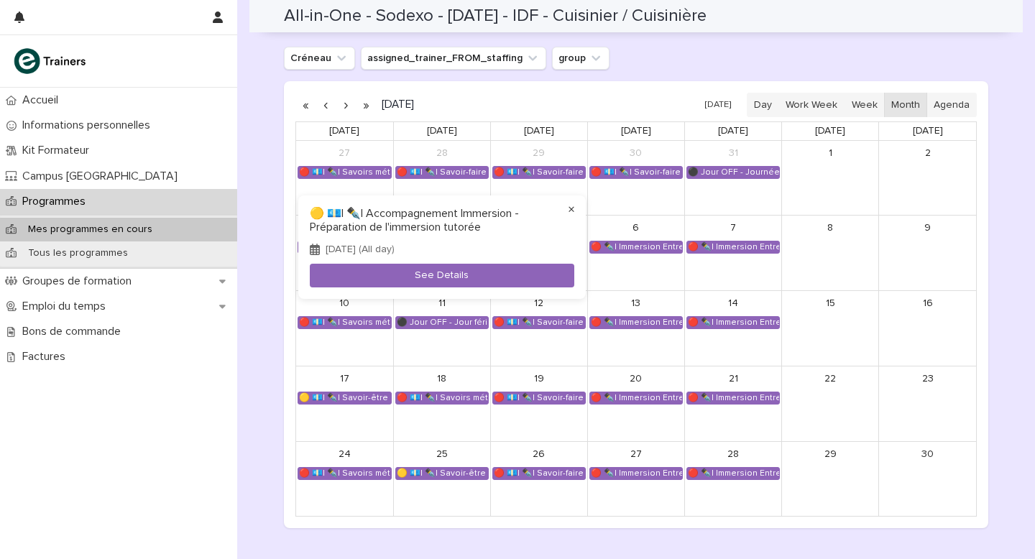
click at [575, 206] on button "×" at bounding box center [571, 209] width 17 height 17
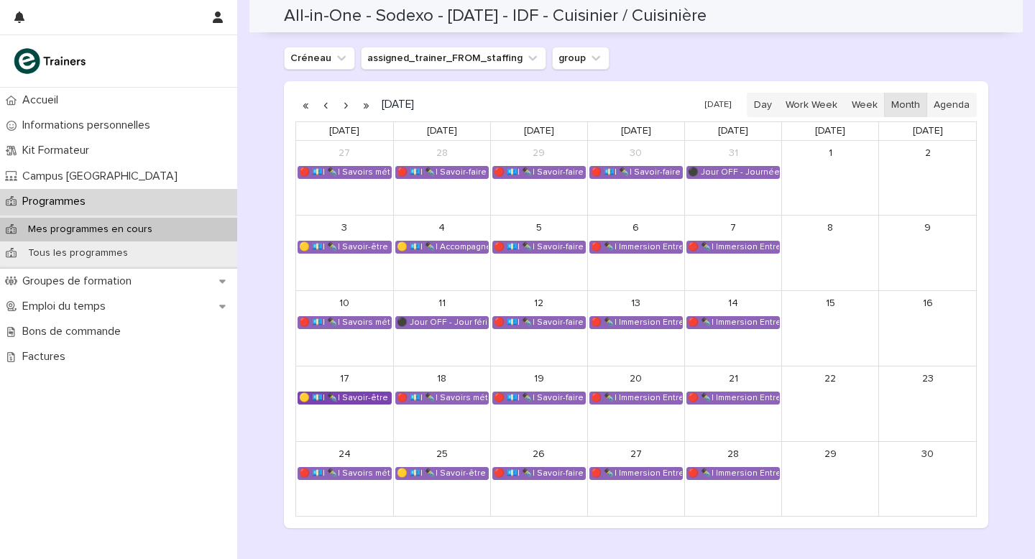
click at [370, 396] on div "🟡 💶| ✒️| Savoir-être métier - Gestion du stress et adaptation au rythme en cuis…" at bounding box center [344, 399] width 93 height 12
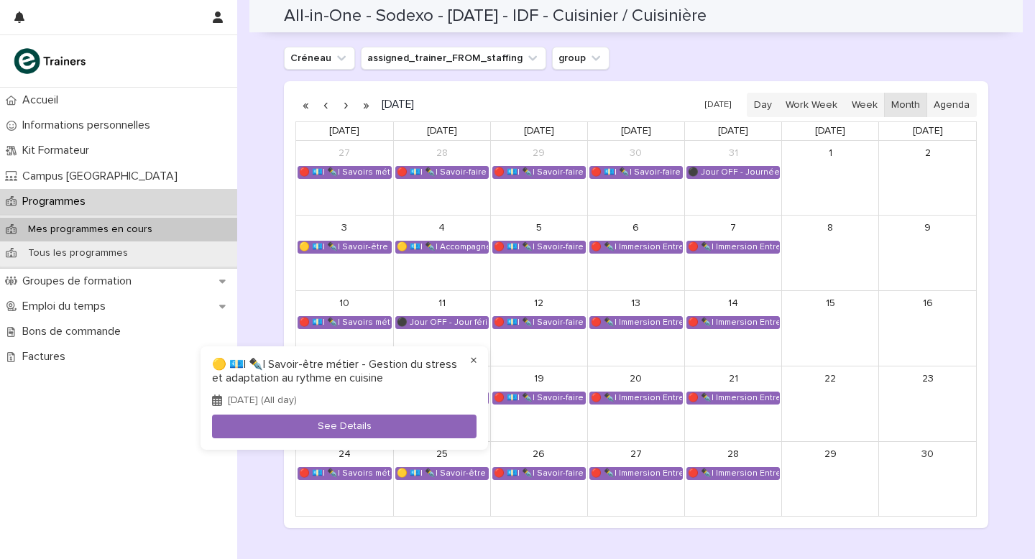
click at [469, 360] on button "×" at bounding box center [473, 360] width 17 height 17
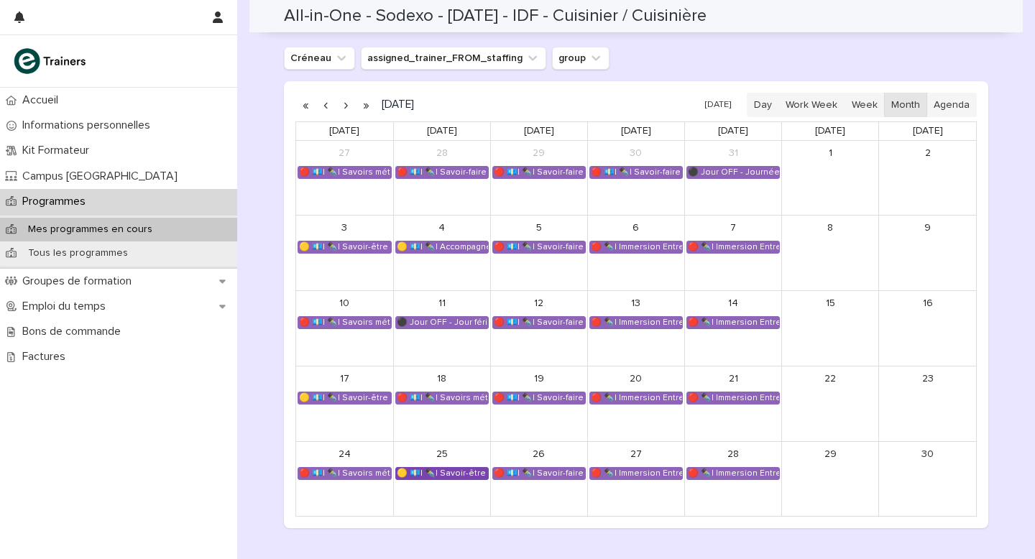
click at [451, 472] on div "🟡 💶| ✒️| Savoir-être métier - Organisation de son travail selon les priorités e…" at bounding box center [442, 474] width 92 height 12
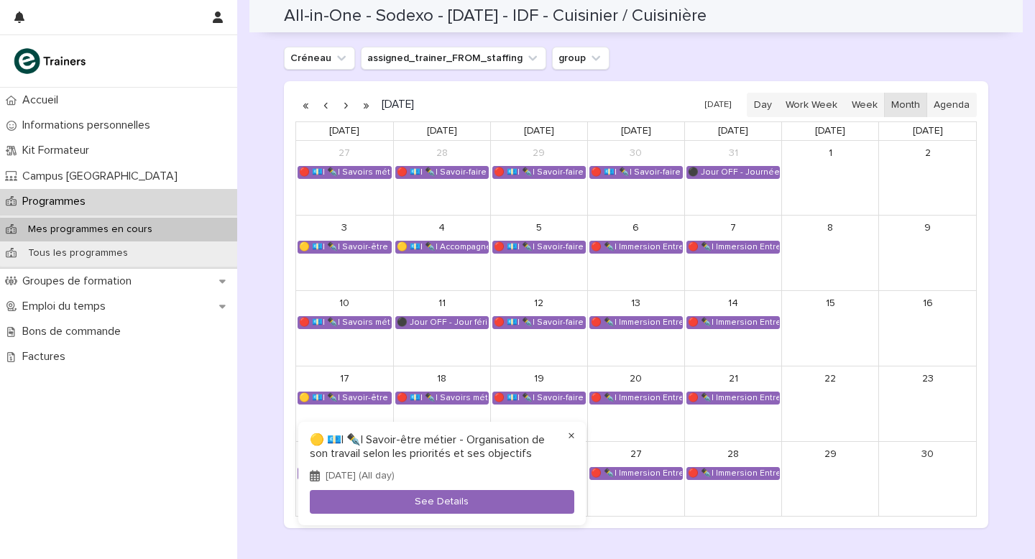
click at [567, 436] on button "×" at bounding box center [571, 436] width 17 height 17
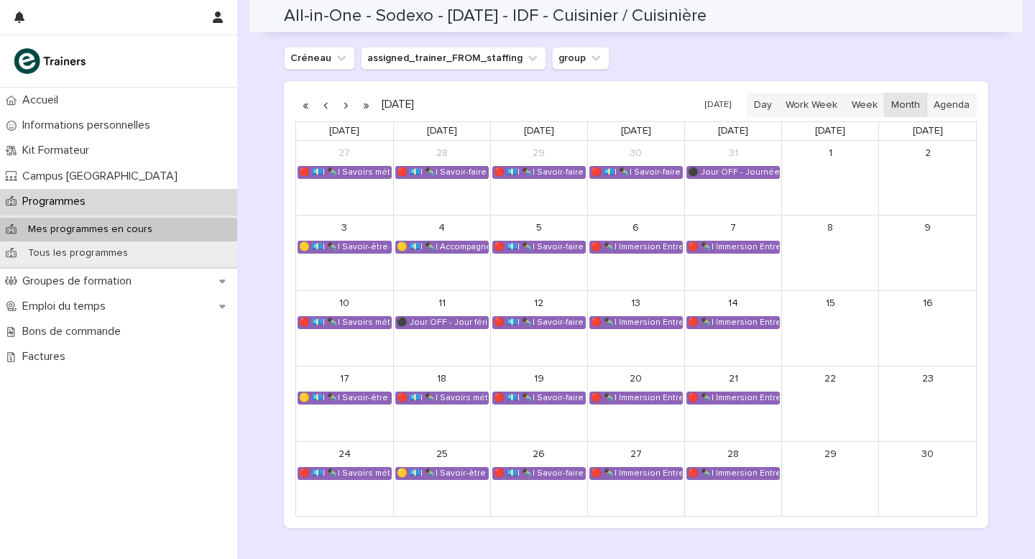
click at [344, 101] on button "button" at bounding box center [346, 104] width 20 height 23
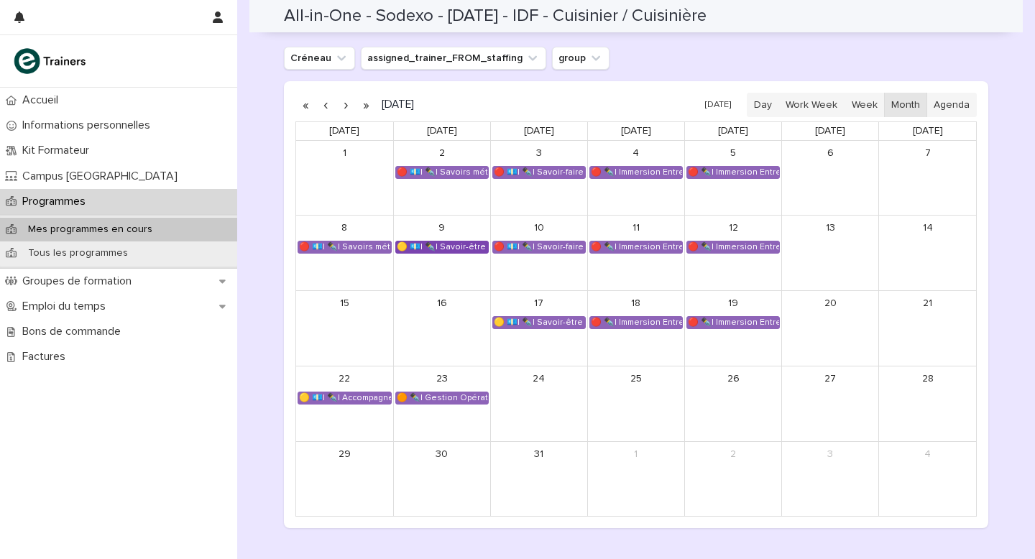
click at [444, 250] on div "🟡 💶| ✒️| Savoir-être métier - Organisation de son travail selon les priorités e…" at bounding box center [442, 248] width 92 height 12
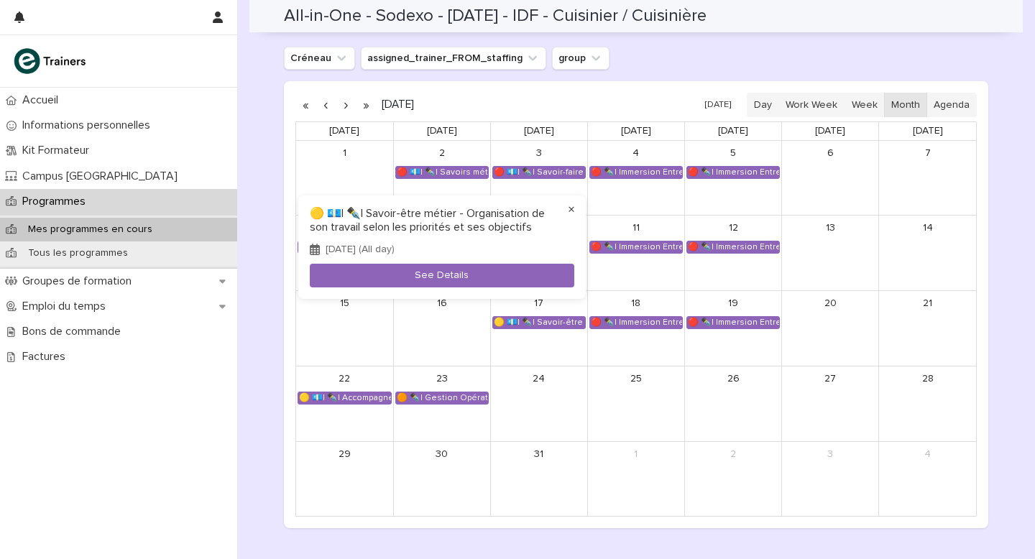
click at [572, 206] on button "×" at bounding box center [571, 209] width 17 height 17
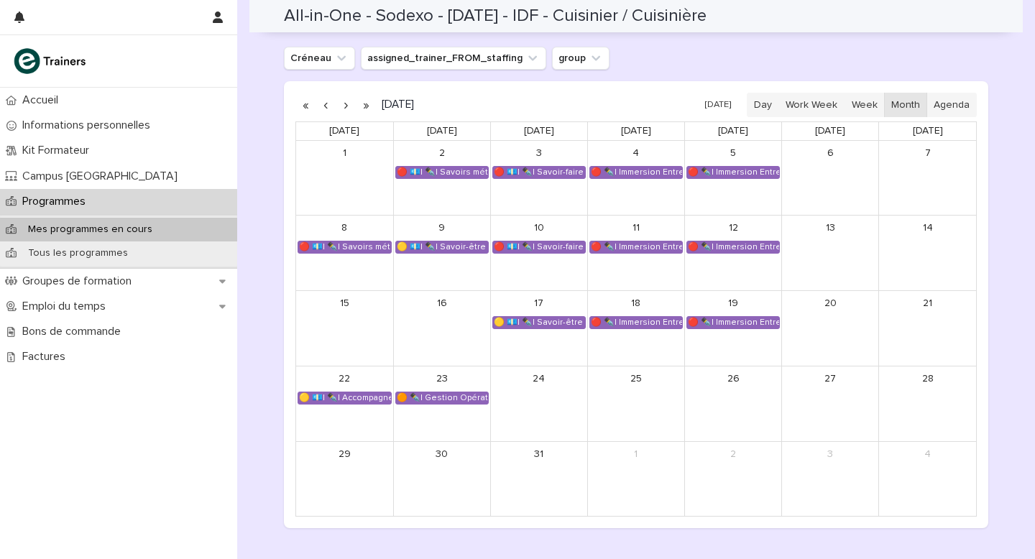
click at [327, 105] on button "button" at bounding box center [326, 104] width 20 height 23
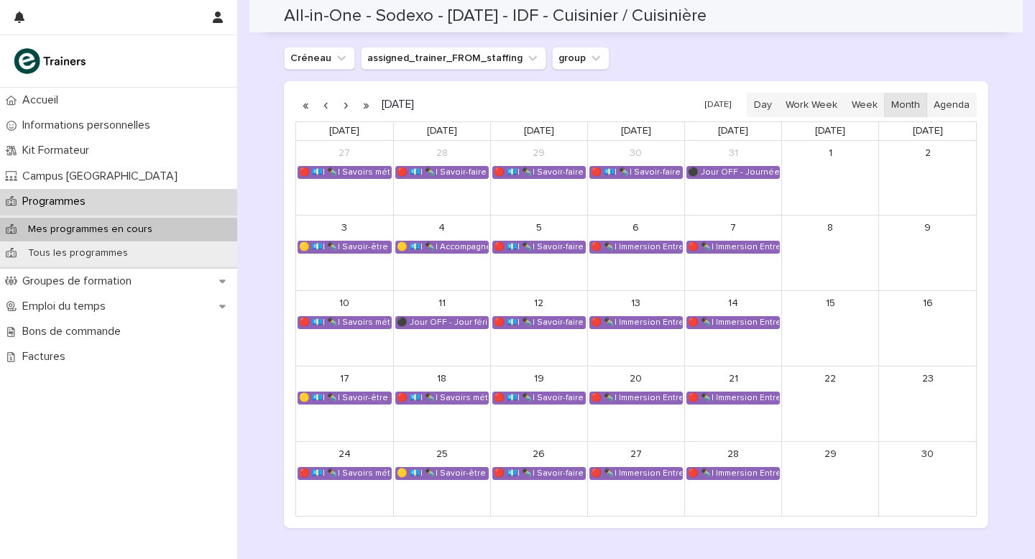
click at [327, 105] on button "button" at bounding box center [326, 104] width 20 height 23
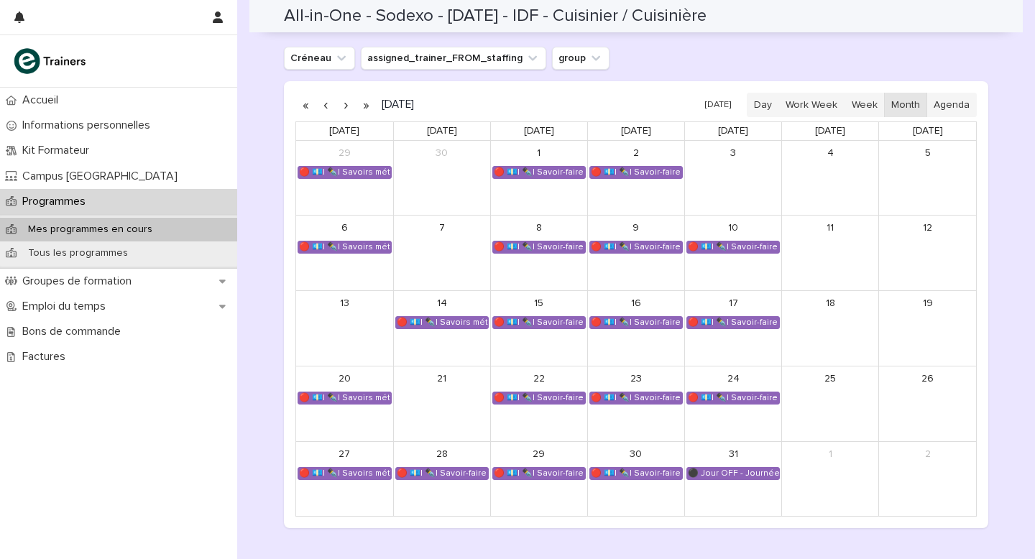
click at [347, 105] on button "button" at bounding box center [346, 104] width 20 height 23
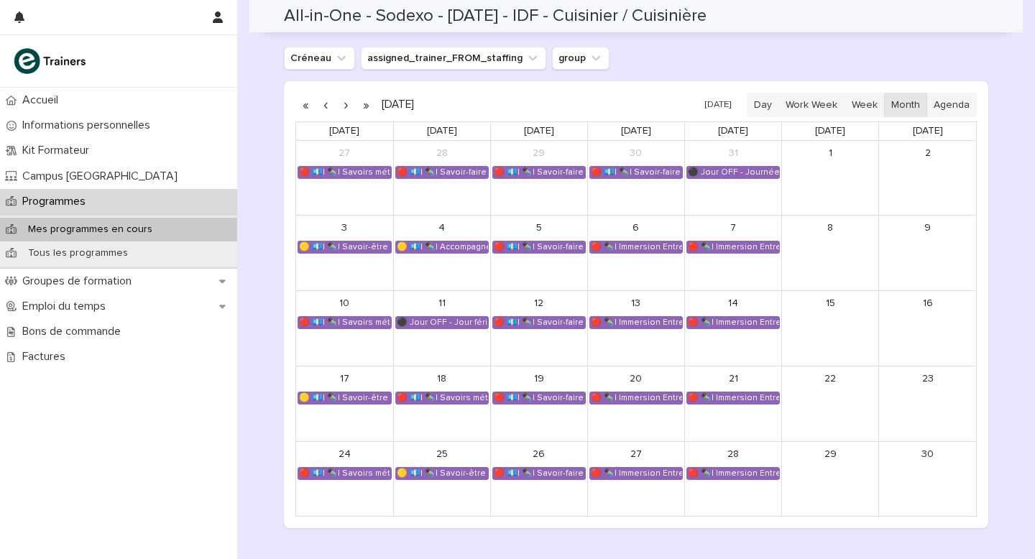
click at [347, 105] on button "button" at bounding box center [346, 104] width 20 height 23
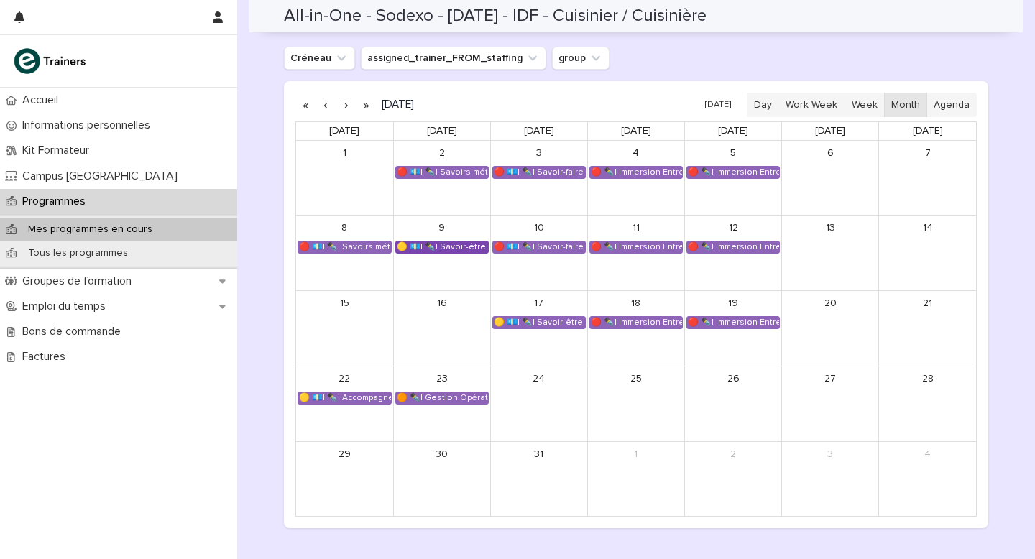
click at [439, 243] on div "🟡 💶| ✒️| Savoir-être métier - Organisation de son travail selon les priorités e…" at bounding box center [442, 248] width 92 height 12
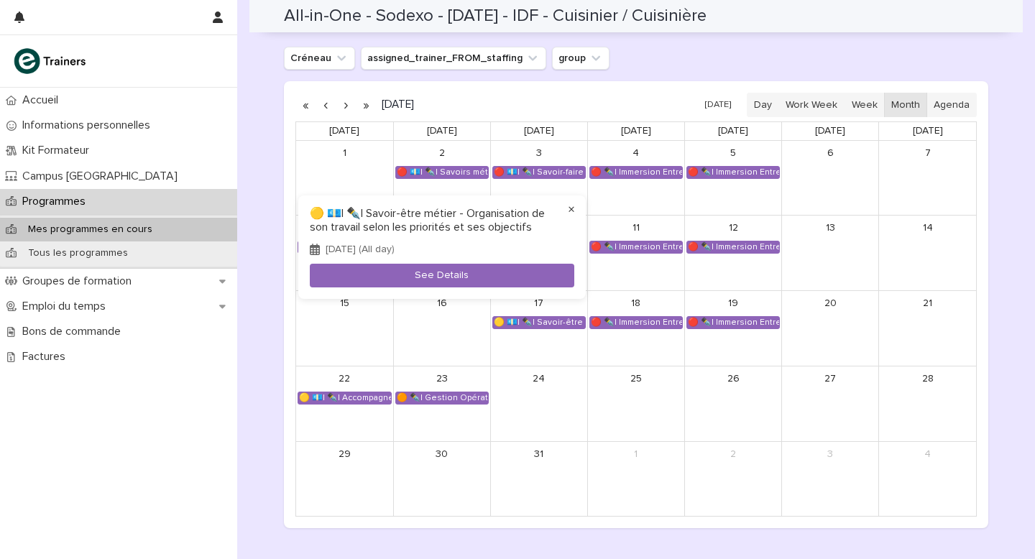
click at [570, 207] on button "×" at bounding box center [571, 209] width 17 height 17
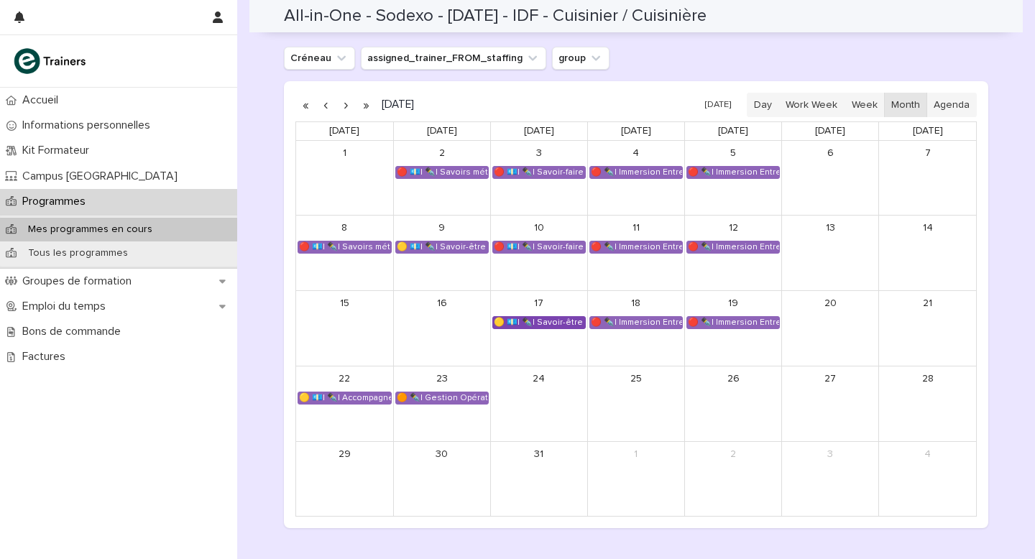
click at [548, 322] on div "🟡 💶| ✒️| Savoir-être métier - Mobilisation et valorisation de ses forces et tal…" at bounding box center [539, 323] width 92 height 12
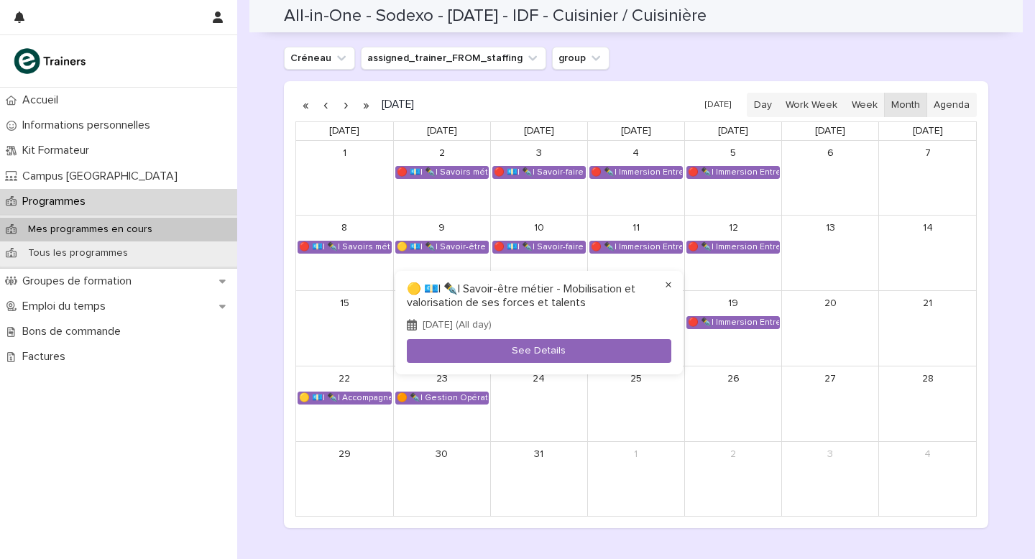
click at [670, 283] on button "×" at bounding box center [668, 285] width 17 height 17
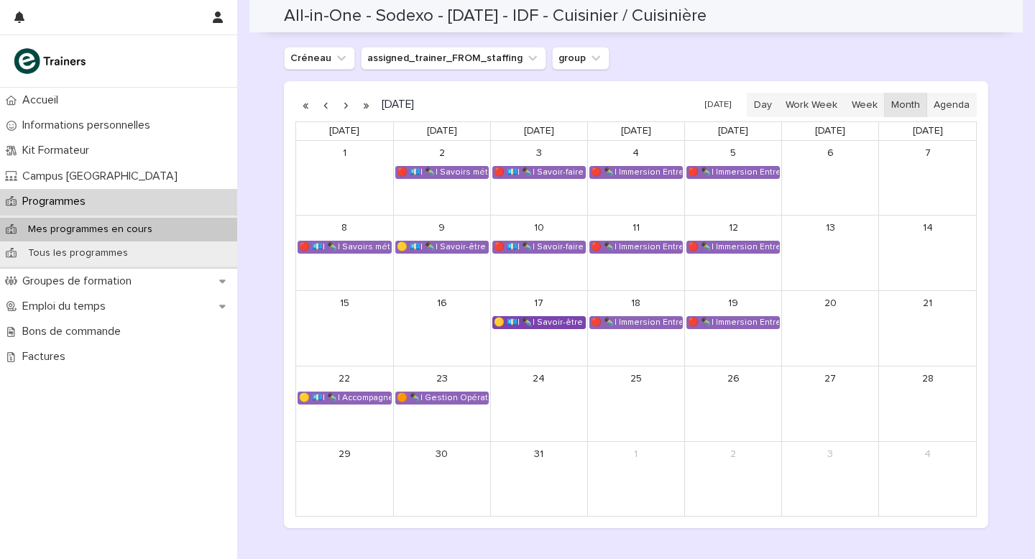
click at [540, 324] on div "🟡 💶| ✒️| Savoir-être métier - Mobilisation et valorisation de ses forces et tal…" at bounding box center [539, 323] width 92 height 12
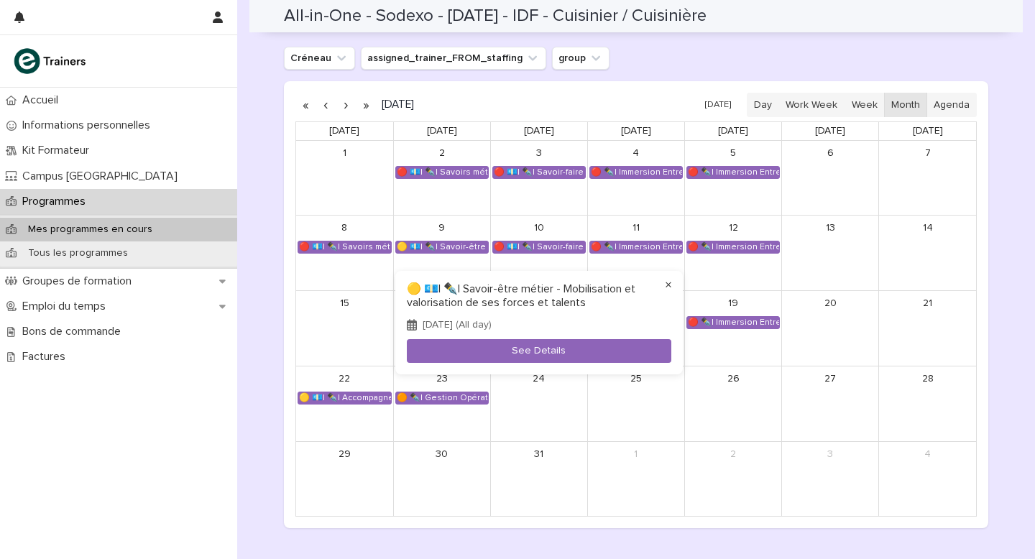
click at [672, 286] on button "×" at bounding box center [668, 285] width 17 height 17
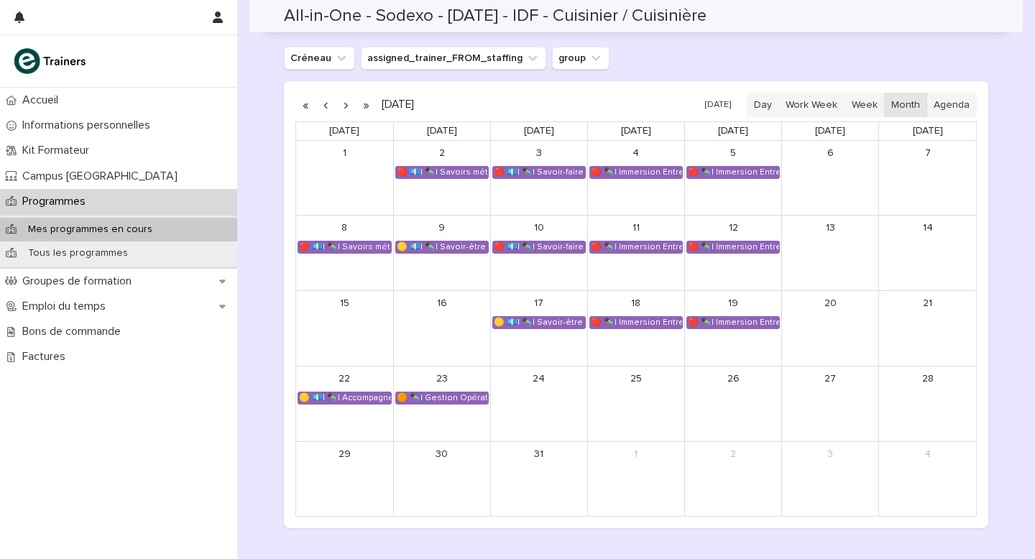
click at [326, 107] on button "button" at bounding box center [326, 104] width 20 height 23
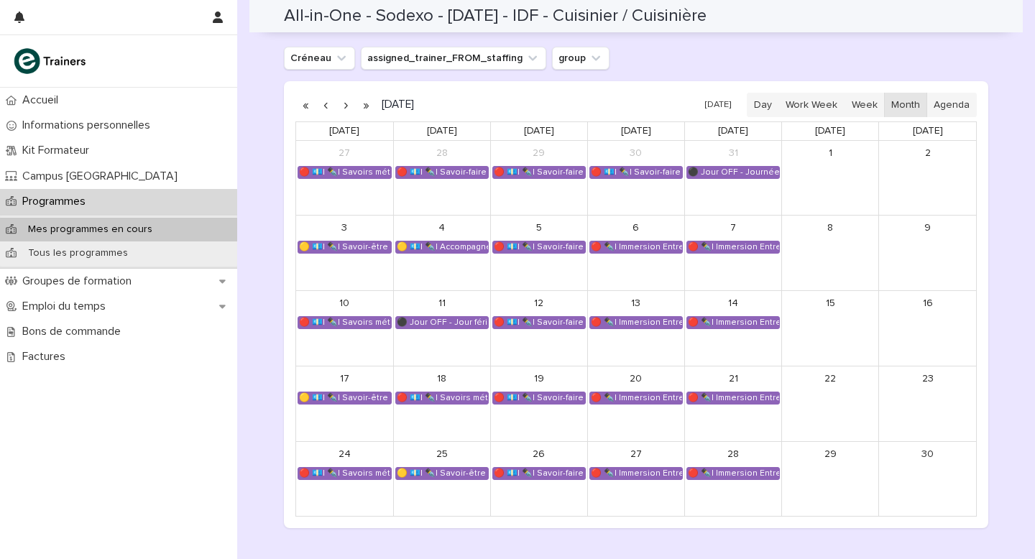
click at [326, 107] on button "button" at bounding box center [326, 104] width 20 height 23
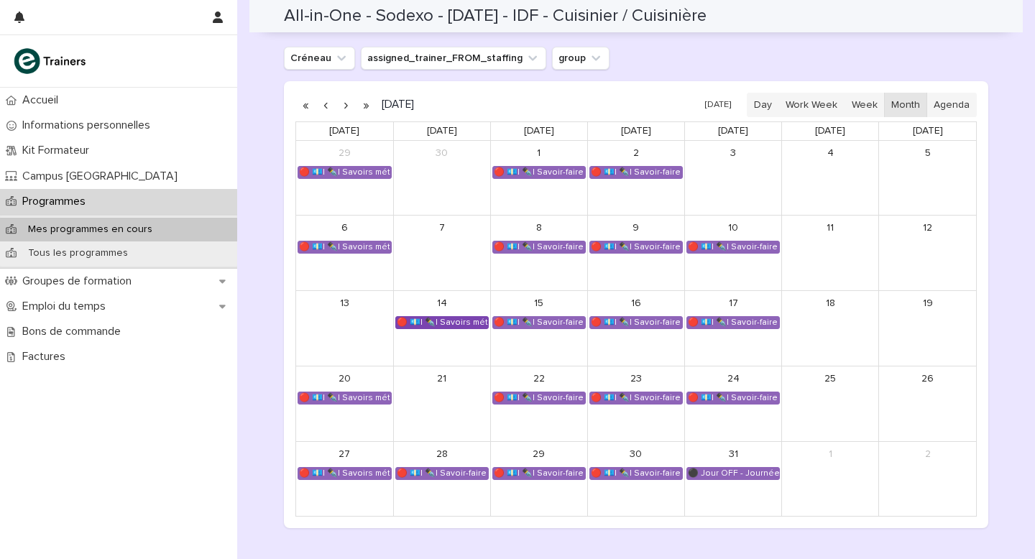
click at [447, 318] on div "🔴 💶| ✒️| Savoirs métier - Concevoir et adapter des menus en fonction des besoins" at bounding box center [442, 323] width 92 height 12
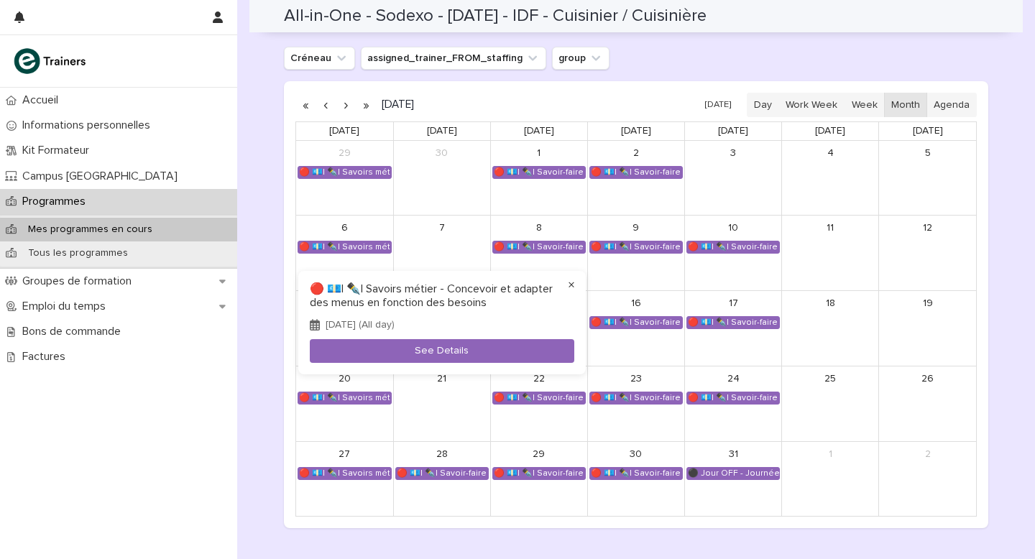
click at [571, 285] on button "×" at bounding box center [571, 285] width 17 height 17
